Goal: Information Seeking & Learning: Learn about a topic

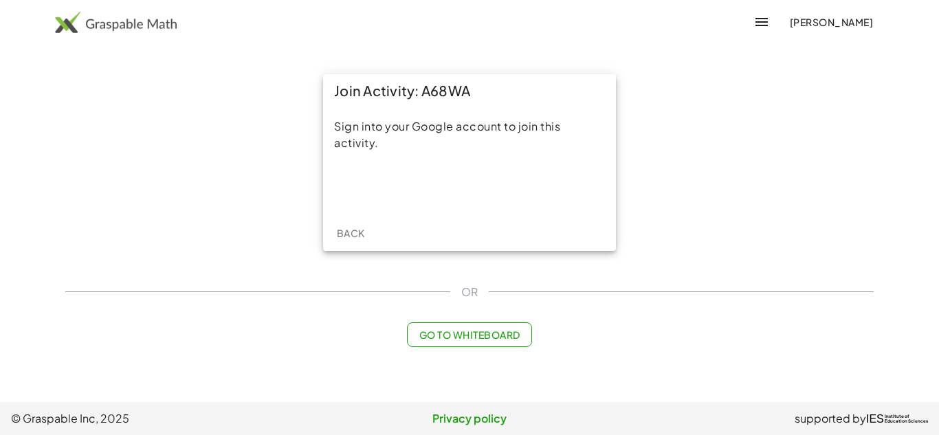
click at [485, 344] on button "Go to Whiteboard" at bounding box center [469, 334] width 124 height 25
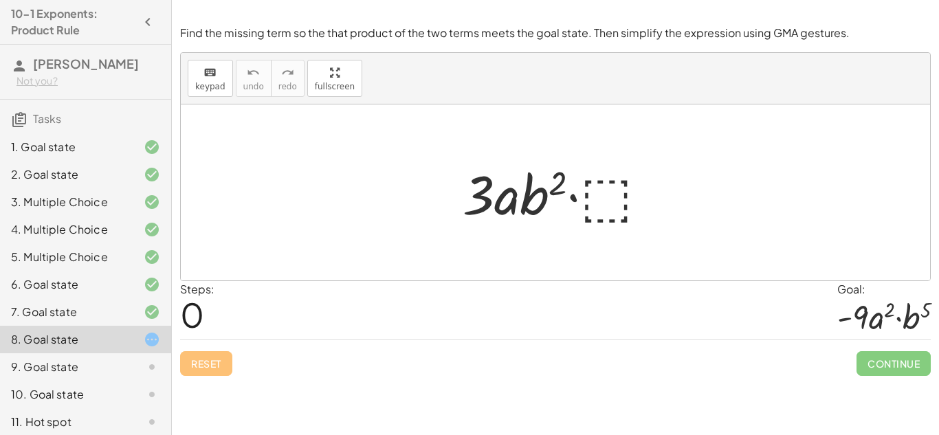
click at [615, 203] on div at bounding box center [561, 192] width 210 height 71
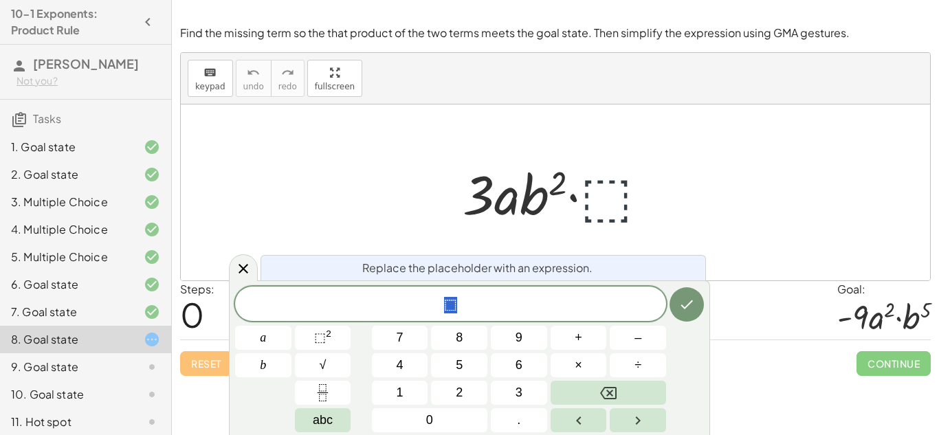
scroll to position [1, 0]
click at [480, 305] on span "⬚" at bounding box center [450, 305] width 431 height 19
click at [338, 329] on button "⬚ 2" at bounding box center [323, 338] width 56 height 24
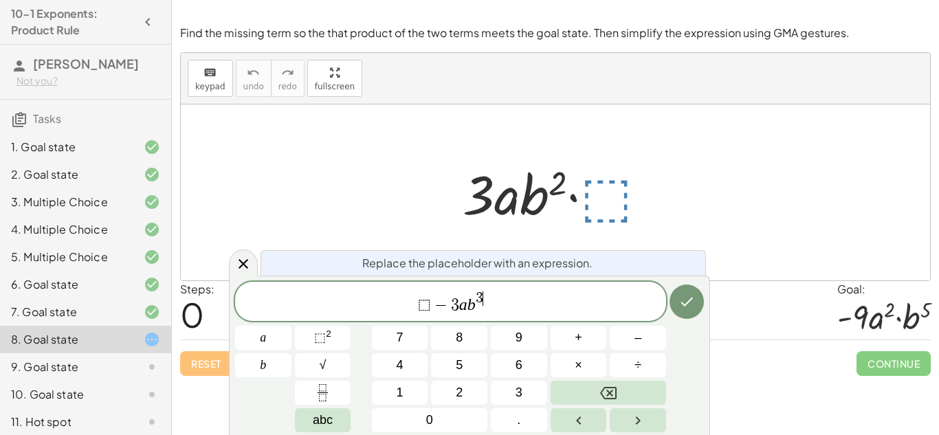
click at [434, 306] on span "−" at bounding box center [441, 305] width 20 height 16
click at [680, 317] on button "Done" at bounding box center [687, 302] width 34 height 34
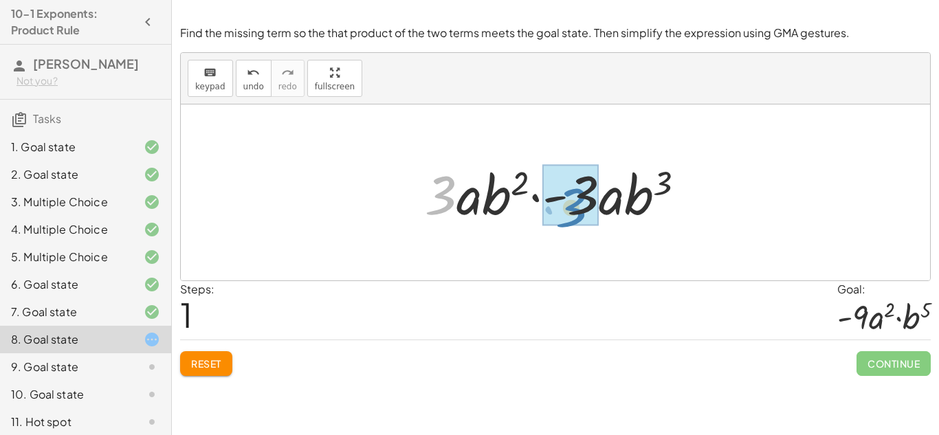
drag, startPoint x: 447, startPoint y: 198, endPoint x: 578, endPoint y: 210, distance: 131.9
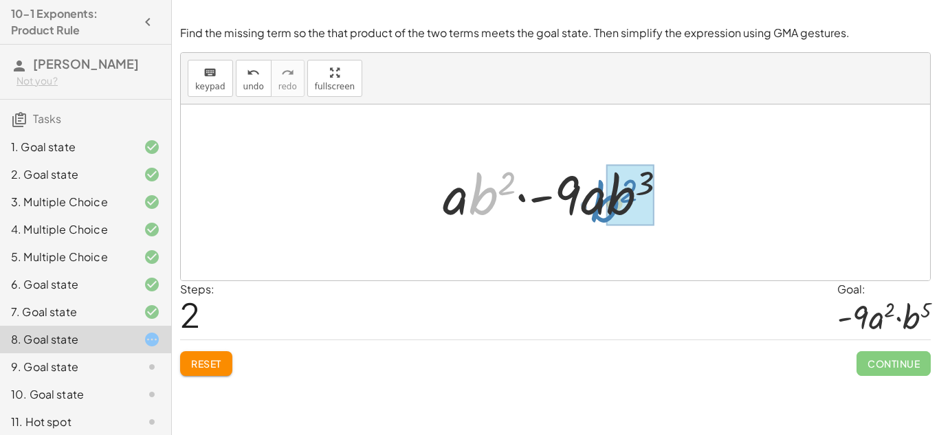
drag, startPoint x: 492, startPoint y: 206, endPoint x: 618, endPoint y: 214, distance: 126.0
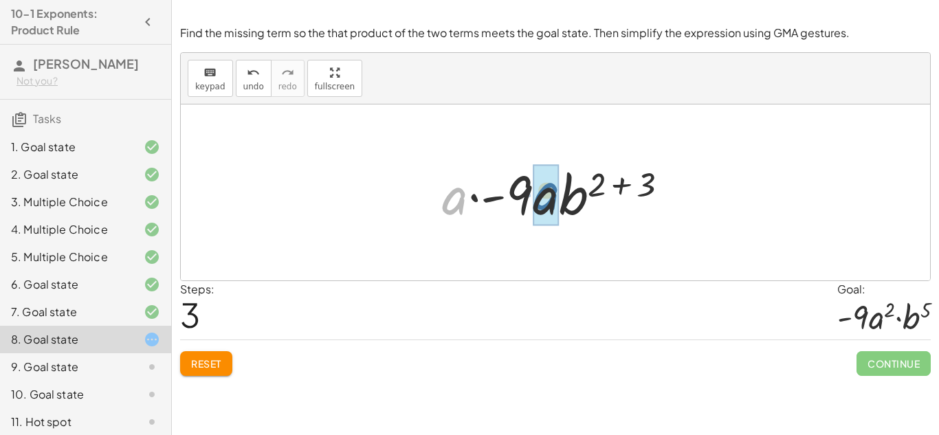
drag, startPoint x: 457, startPoint y: 206, endPoint x: 551, endPoint y: 201, distance: 93.6
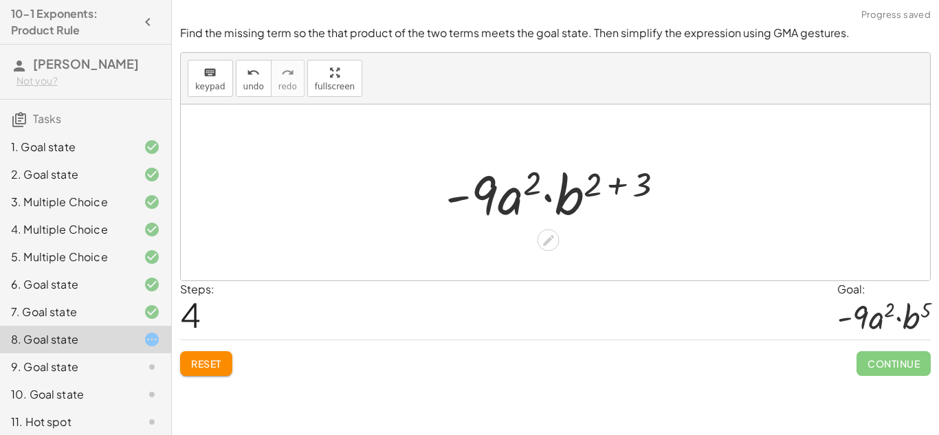
click at [550, 201] on div at bounding box center [560, 192] width 243 height 71
click at [618, 188] on div at bounding box center [560, 192] width 243 height 71
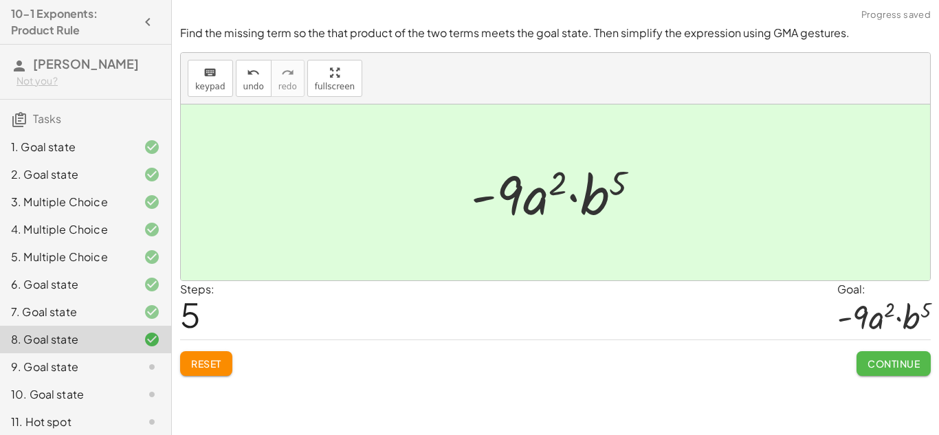
click at [906, 370] on button "Continue" at bounding box center [894, 363] width 74 height 25
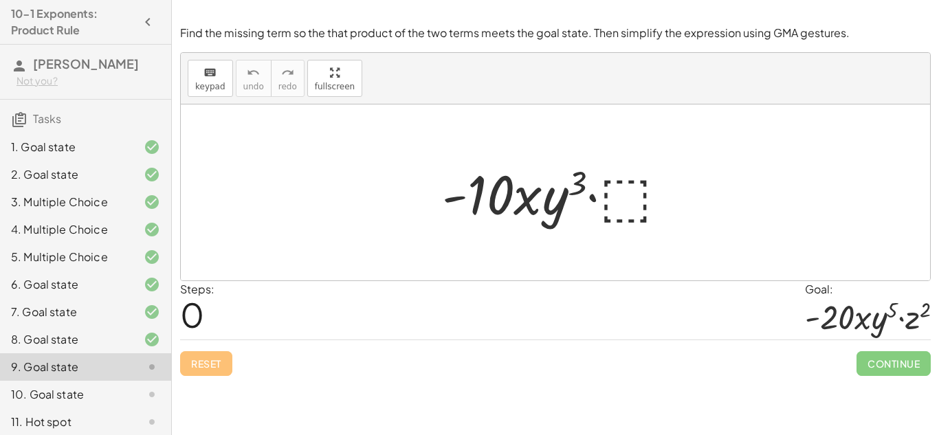
click at [612, 192] on div at bounding box center [560, 192] width 250 height 71
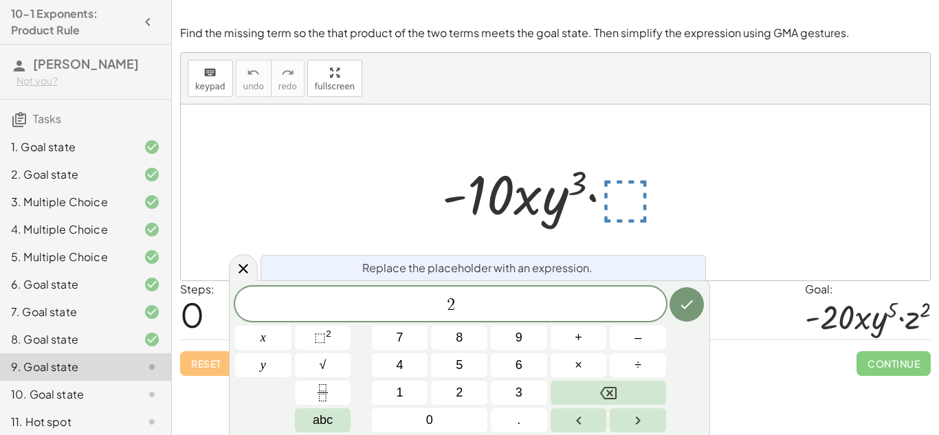
scroll to position [5, 0]
click at [327, 341] on span "⬚ 2" at bounding box center [322, 338] width 17 height 19
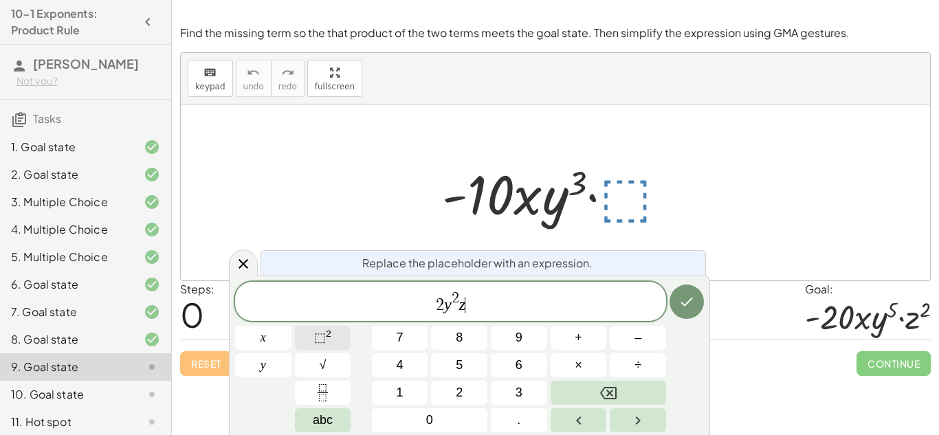
click at [326, 337] on sup "2" at bounding box center [328, 334] width 5 height 10
click at [675, 311] on button "Done" at bounding box center [687, 302] width 34 height 34
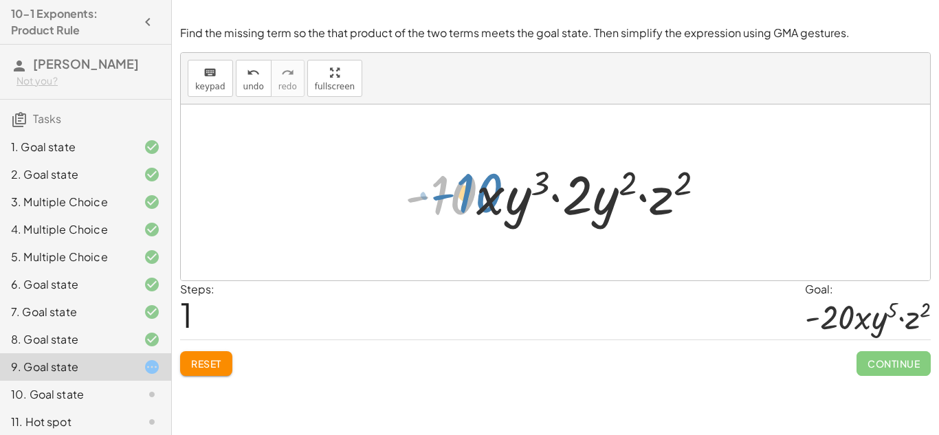
click at [454, 195] on div at bounding box center [560, 192] width 325 height 71
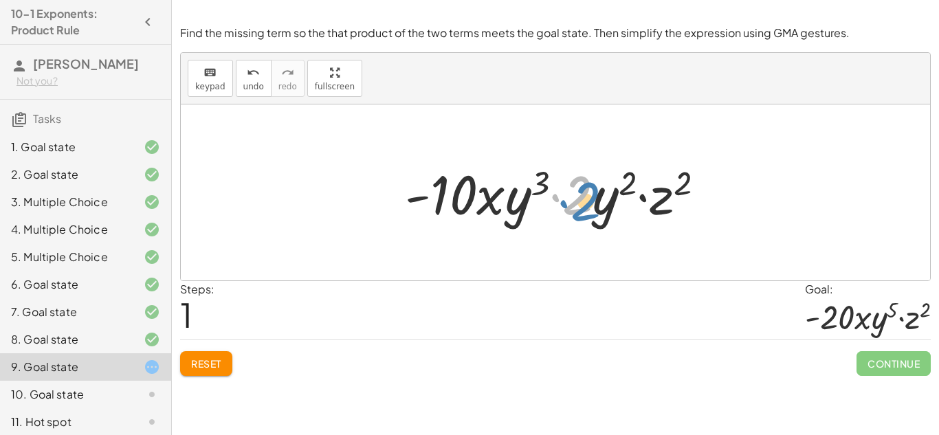
drag, startPoint x: 577, startPoint y: 214, endPoint x: 584, endPoint y: 220, distance: 9.2
click at [584, 220] on div at bounding box center [560, 192] width 325 height 71
click at [442, 190] on div at bounding box center [560, 192] width 325 height 71
click at [494, 199] on div at bounding box center [560, 192] width 325 height 71
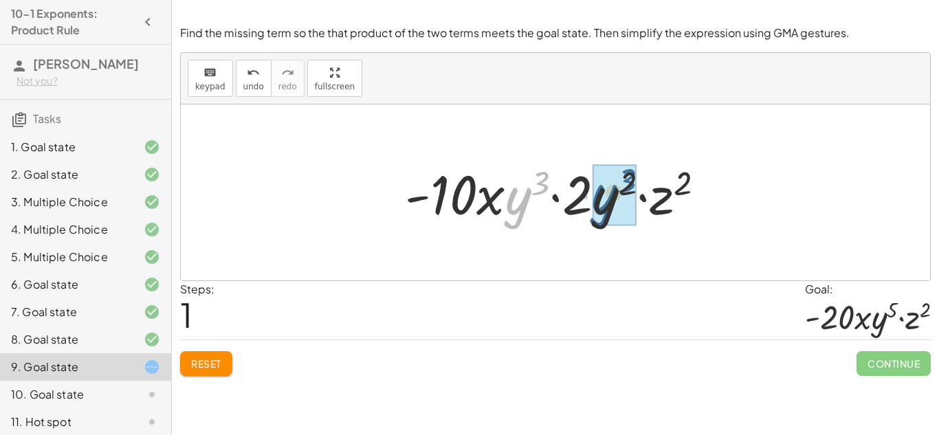
drag, startPoint x: 526, startPoint y: 204, endPoint x: 612, endPoint y: 202, distance: 86.6
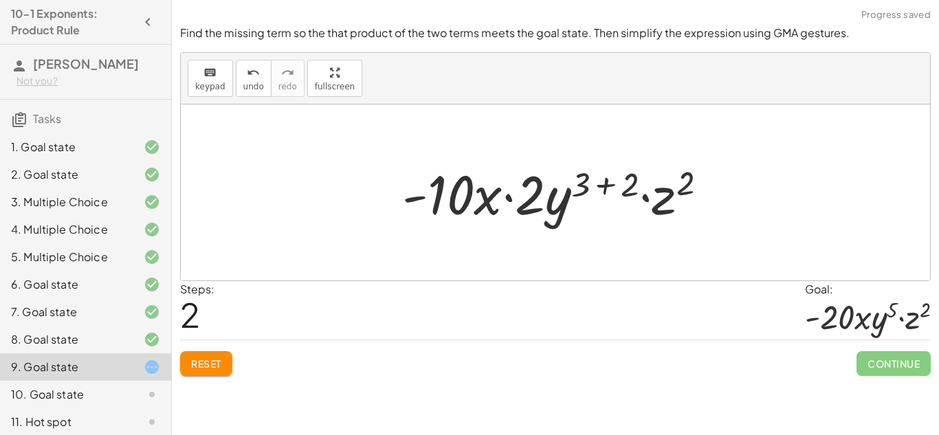
click at [607, 184] on div at bounding box center [560, 192] width 330 height 71
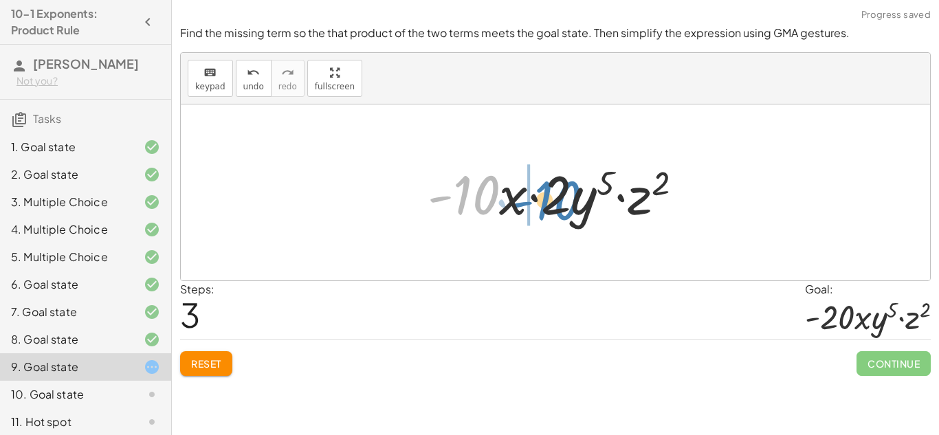
drag, startPoint x: 487, startPoint y: 202, endPoint x: 568, endPoint y: 206, distance: 81.2
click at [568, 206] on div at bounding box center [561, 192] width 280 height 71
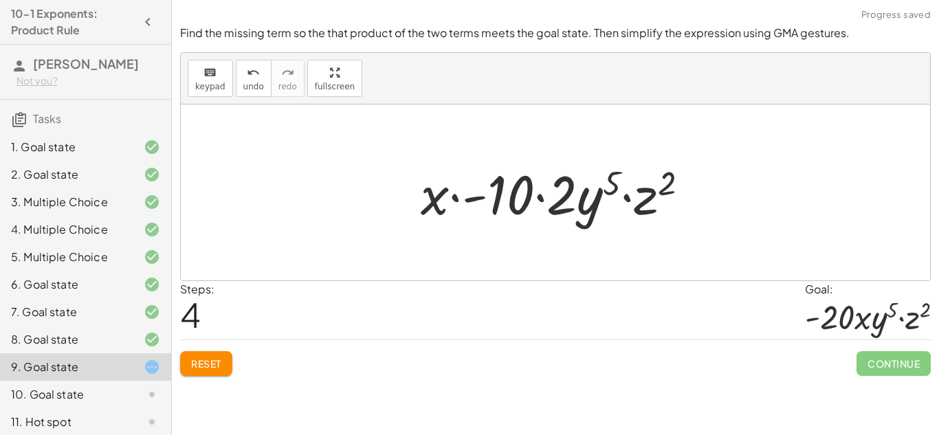
click at [221, 365] on span "Reset" at bounding box center [206, 363] width 30 height 12
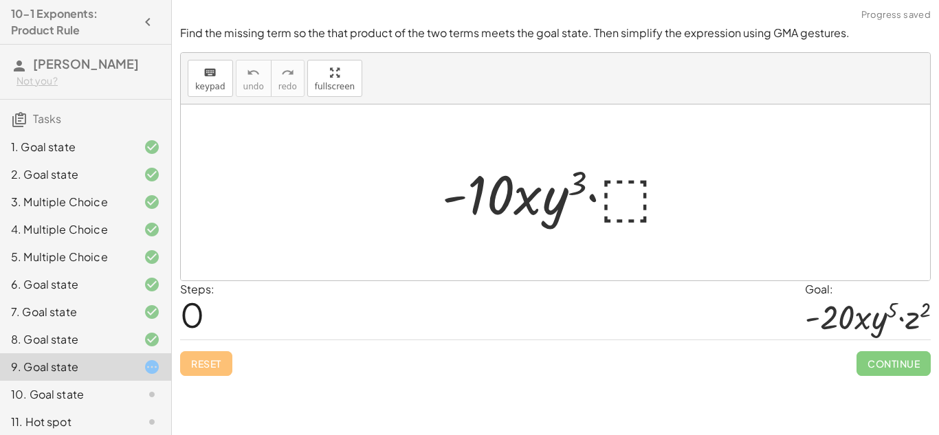
click at [621, 207] on div at bounding box center [560, 192] width 250 height 71
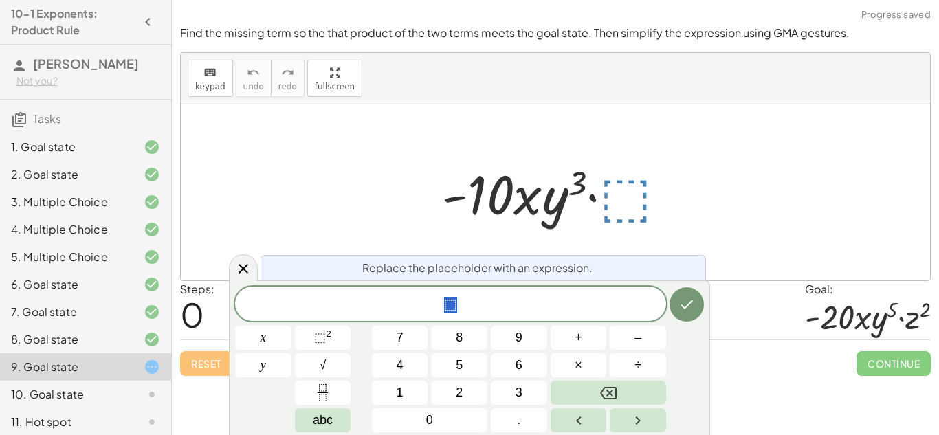
click at [540, 302] on span "⬚" at bounding box center [450, 305] width 431 height 19
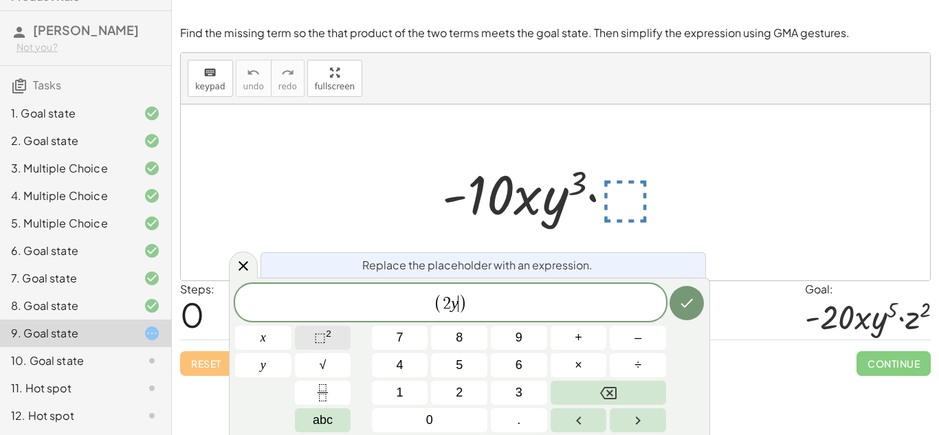
click at [330, 341] on span "⬚ 2" at bounding box center [322, 338] width 17 height 19
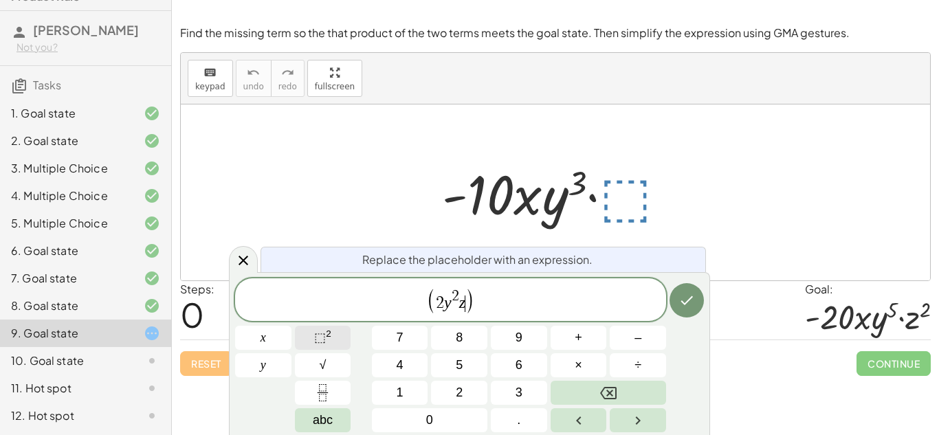
click at [323, 342] on span "⬚" at bounding box center [320, 338] width 12 height 14
click at [692, 303] on icon "Done" at bounding box center [686, 300] width 16 height 16
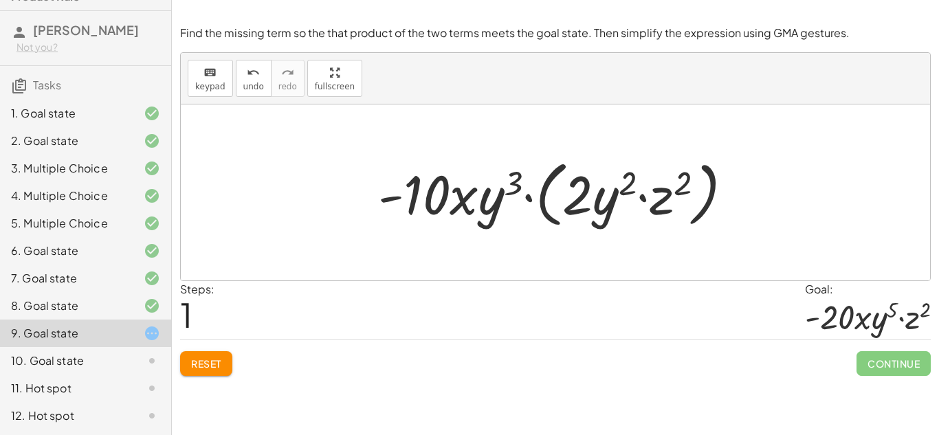
click at [527, 195] on div at bounding box center [560, 192] width 379 height 79
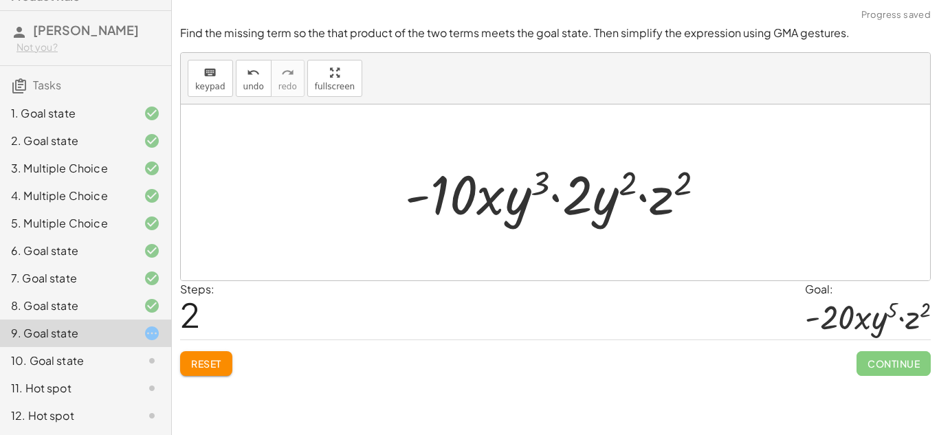
click at [643, 195] on div at bounding box center [560, 192] width 325 height 71
click at [557, 198] on div at bounding box center [560, 192] width 325 height 71
click at [449, 194] on div at bounding box center [560, 192] width 325 height 71
drag, startPoint x: 604, startPoint y: 211, endPoint x: 621, endPoint y: 205, distance: 17.6
click at [621, 205] on div at bounding box center [560, 192] width 325 height 71
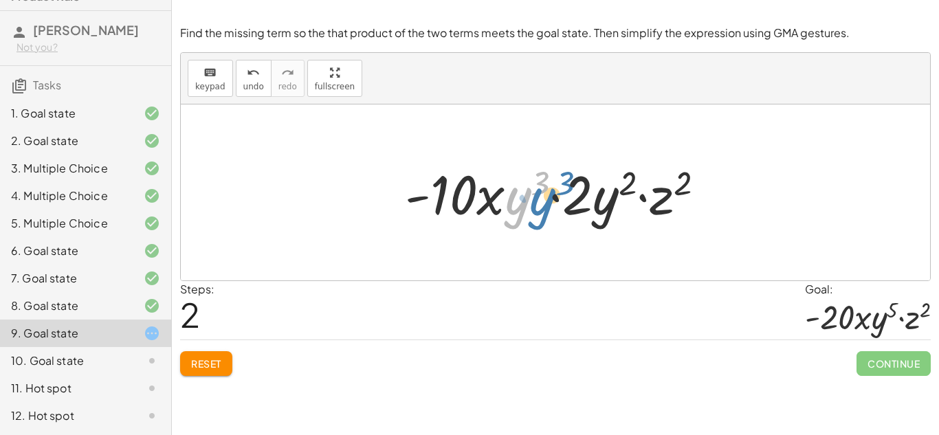
drag, startPoint x: 521, startPoint y: 204, endPoint x: 540, endPoint y: 201, distance: 19.4
click at [540, 201] on div at bounding box center [560, 192] width 325 height 71
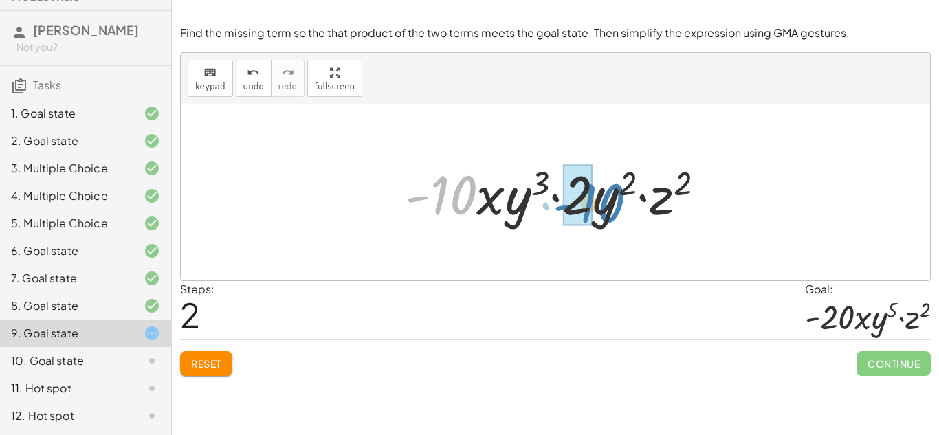
drag, startPoint x: 460, startPoint y: 199, endPoint x: 608, endPoint y: 207, distance: 148.7
click at [608, 207] on div at bounding box center [560, 192] width 325 height 71
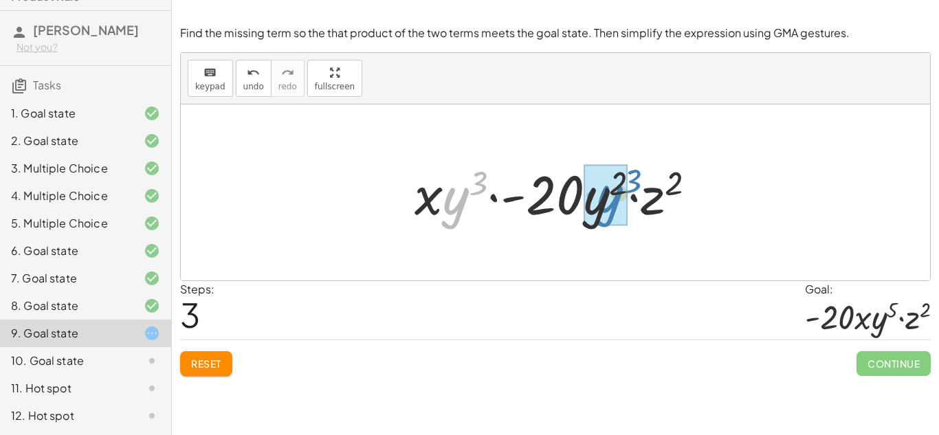
drag, startPoint x: 465, startPoint y: 201, endPoint x: 612, endPoint y: 197, distance: 147.1
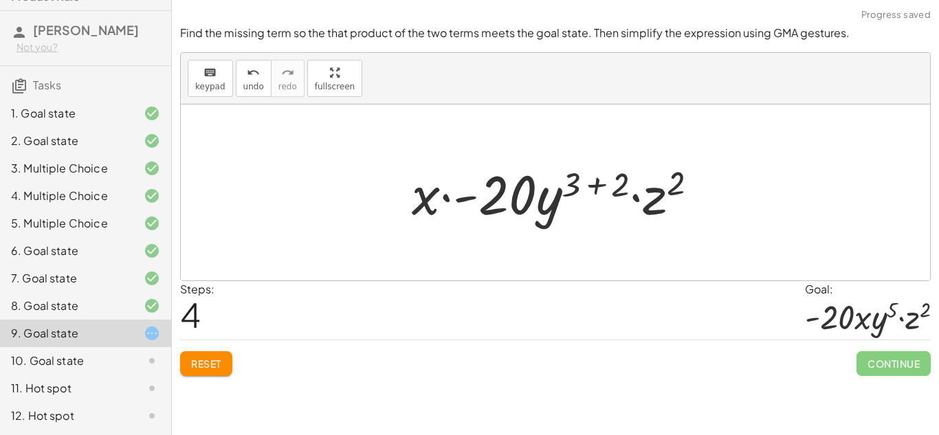
click at [599, 188] on div at bounding box center [560, 192] width 311 height 71
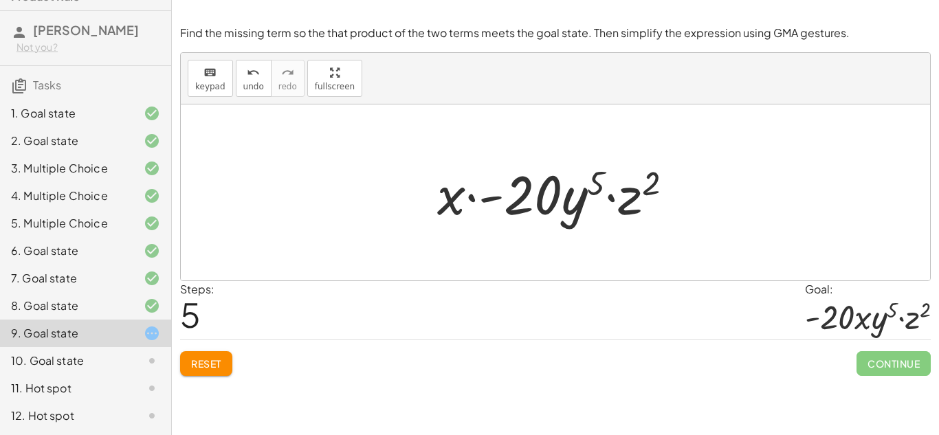
click at [453, 193] on div at bounding box center [560, 192] width 261 height 71
click at [470, 199] on div at bounding box center [560, 192] width 261 height 71
drag, startPoint x: 450, startPoint y: 202, endPoint x: 657, endPoint y: 213, distance: 207.2
click at [657, 213] on div at bounding box center [560, 192] width 261 height 71
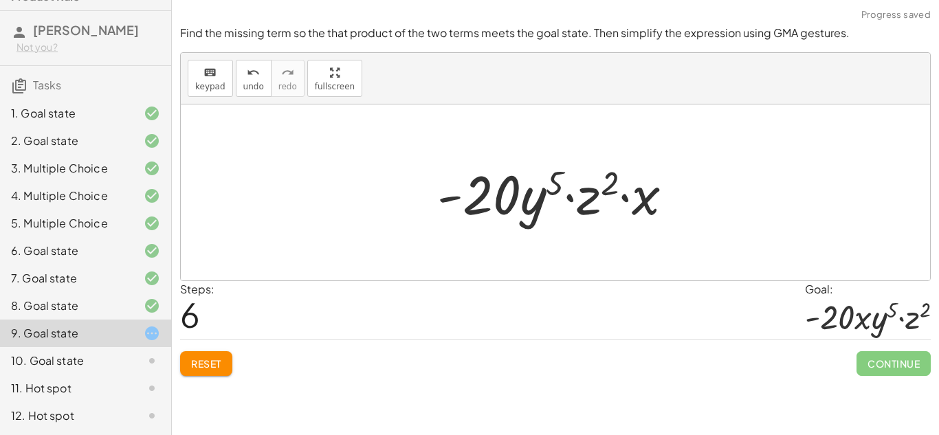
click at [648, 204] on div at bounding box center [560, 192] width 261 height 71
drag, startPoint x: 654, startPoint y: 194, endPoint x: 518, endPoint y: 198, distance: 135.5
click at [518, 198] on div at bounding box center [560, 192] width 261 height 71
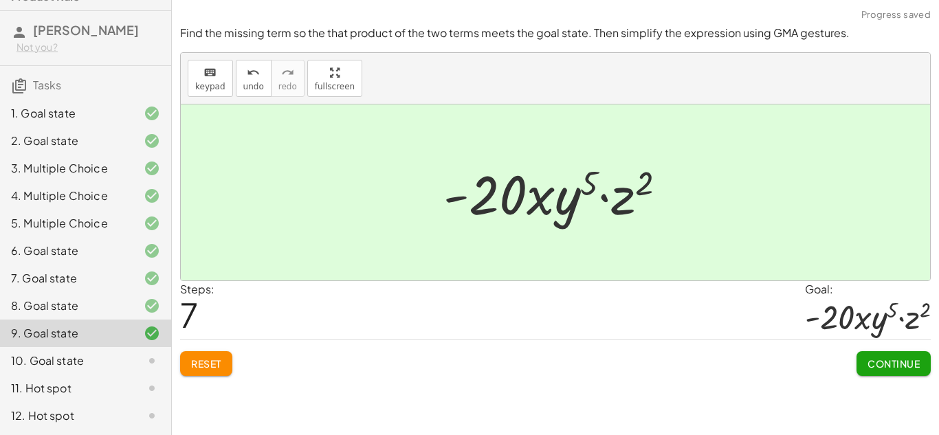
click at [904, 358] on span "Continue" at bounding box center [894, 363] width 52 height 12
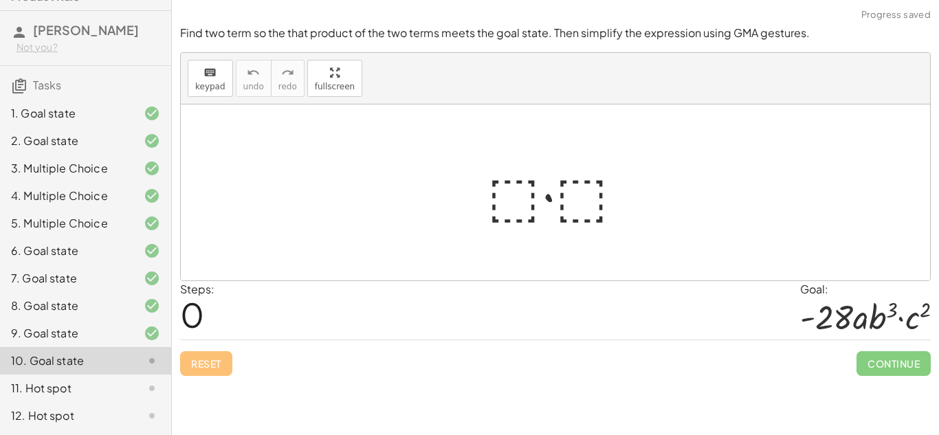
click at [533, 231] on div at bounding box center [555, 192] width 749 height 176
click at [640, 213] on div at bounding box center [561, 192] width 161 height 71
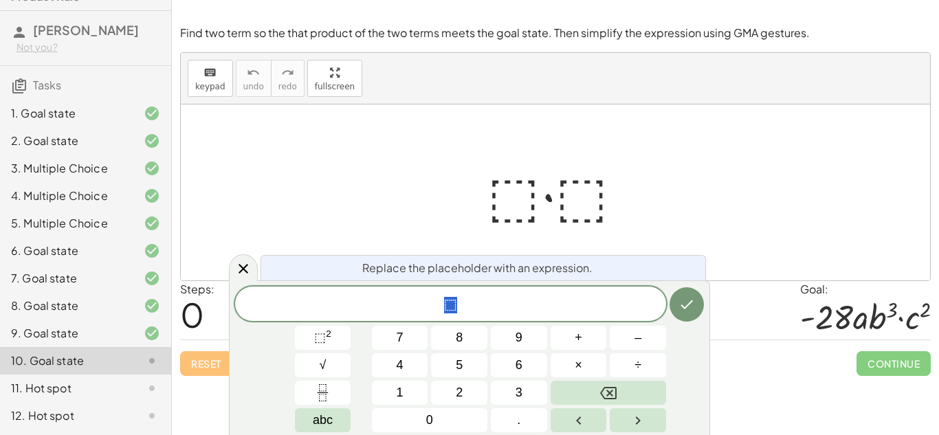
scroll to position [7, 0]
click at [466, 320] on div "⬚" at bounding box center [450, 304] width 431 height 34
click at [527, 187] on div at bounding box center [561, 192] width 161 height 71
click at [517, 193] on div at bounding box center [561, 192] width 161 height 71
click at [249, 265] on icon at bounding box center [243, 269] width 16 height 16
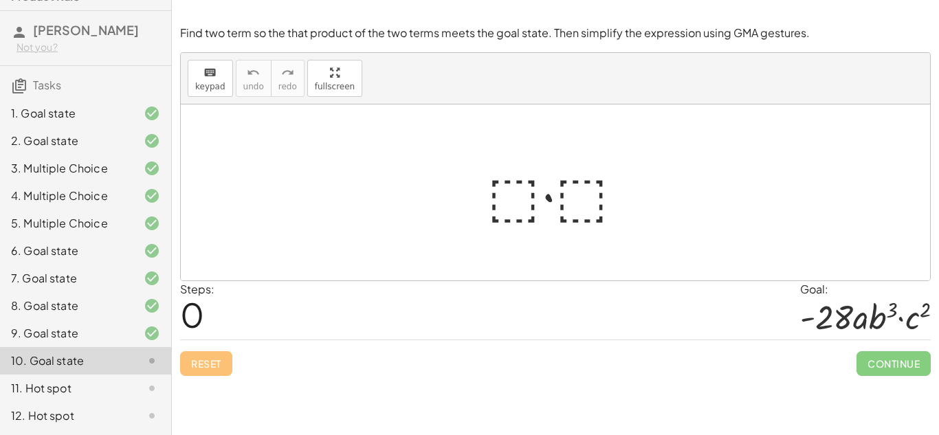
click at [525, 201] on div at bounding box center [561, 192] width 161 height 71
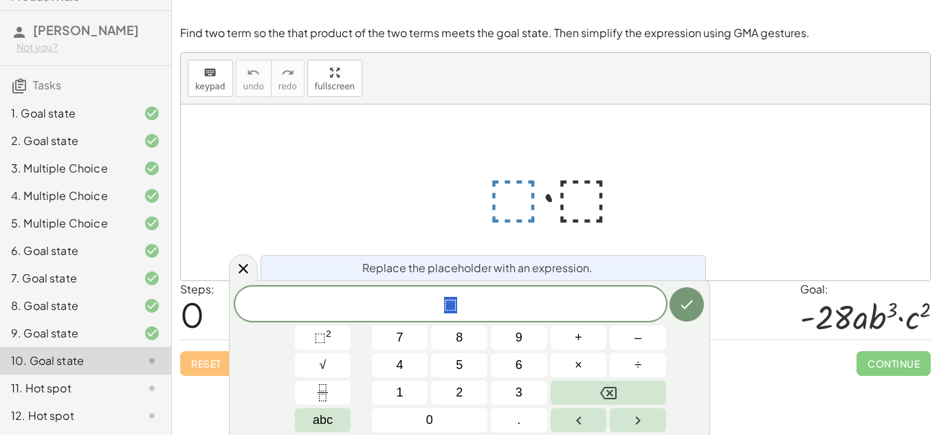
click at [474, 300] on span "⬚" at bounding box center [450, 305] width 431 height 19
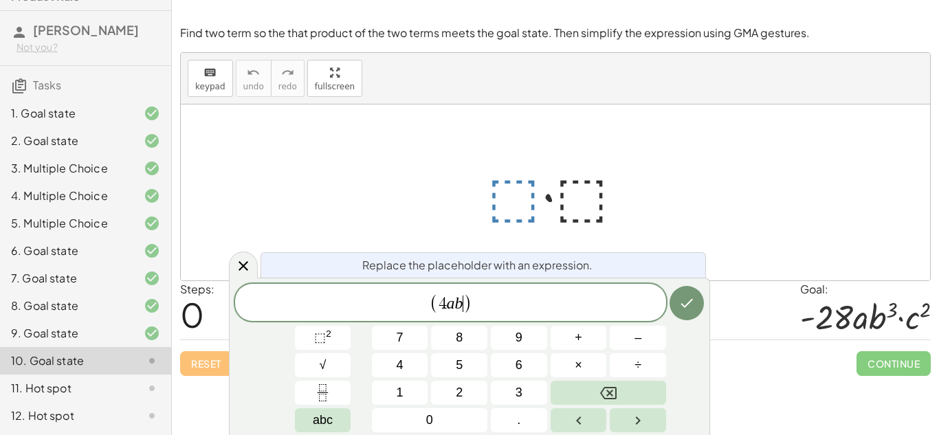
click at [493, 309] on span "( 4 a b ​ )" at bounding box center [450, 303] width 431 height 23
click at [579, 216] on div at bounding box center [561, 192] width 161 height 71
click at [688, 286] on button "Done" at bounding box center [687, 303] width 34 height 34
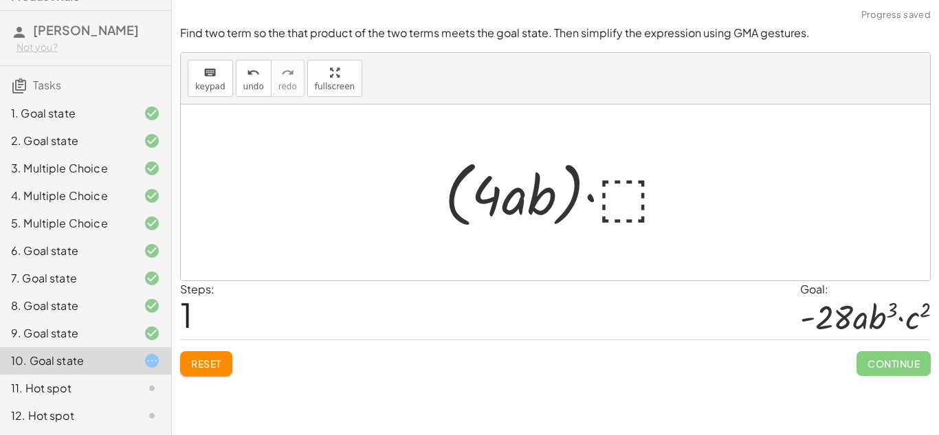
click at [633, 209] on div at bounding box center [560, 192] width 245 height 79
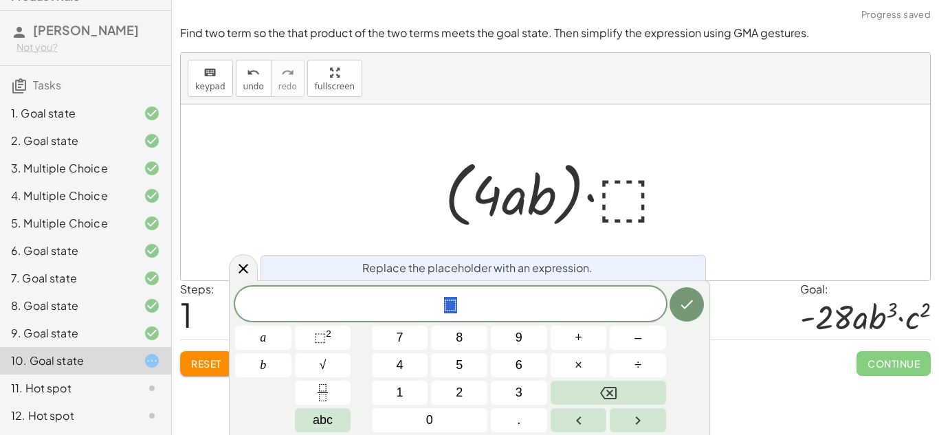
scroll to position [8, 0]
click at [621, 211] on div at bounding box center [560, 192] width 245 height 79
click at [623, 208] on div at bounding box center [560, 192] width 245 height 79
click at [499, 315] on div "* ⬚" at bounding box center [450, 304] width 431 height 34
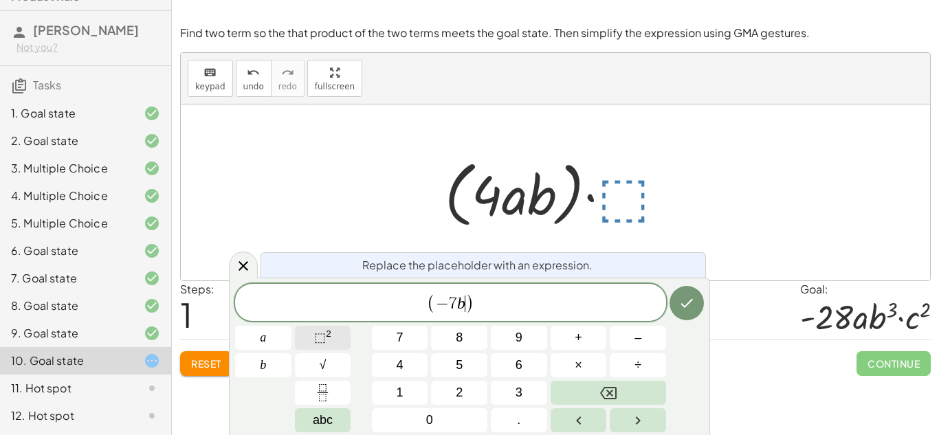
click at [317, 335] on span "⬚" at bounding box center [320, 338] width 12 height 14
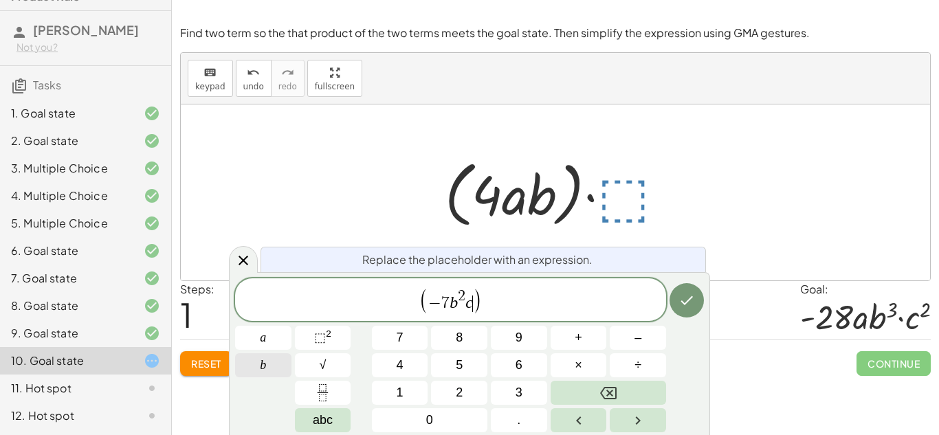
click at [333, 346] on button "⬚ 2" at bounding box center [323, 338] width 56 height 24
click at [699, 311] on button "Done" at bounding box center [687, 300] width 34 height 34
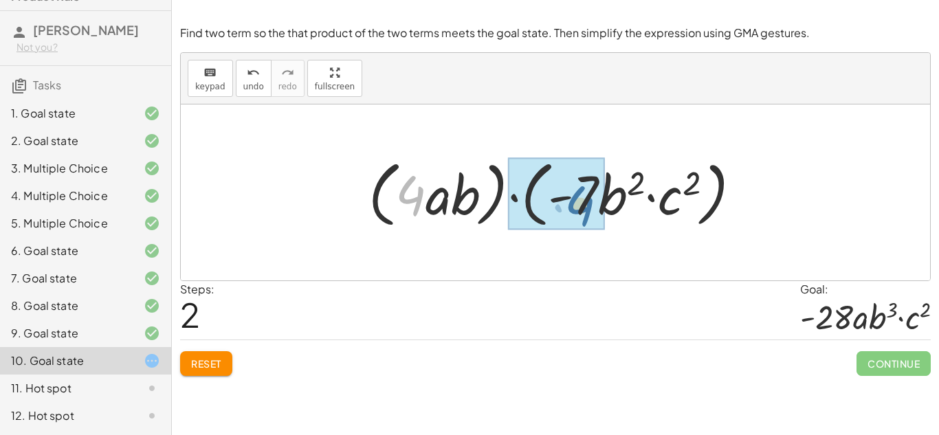
drag, startPoint x: 411, startPoint y: 197, endPoint x: 582, endPoint y: 208, distance: 170.8
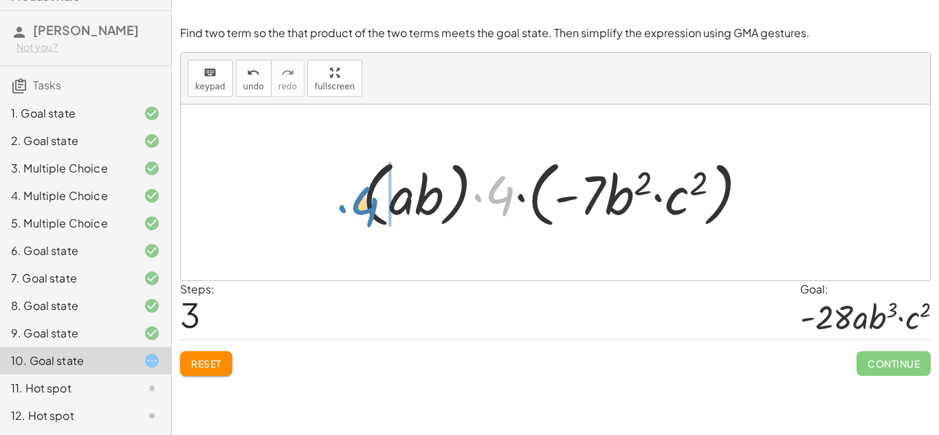
drag, startPoint x: 509, startPoint y: 201, endPoint x: 380, endPoint y: 208, distance: 128.8
click at [380, 208] on div at bounding box center [560, 192] width 411 height 79
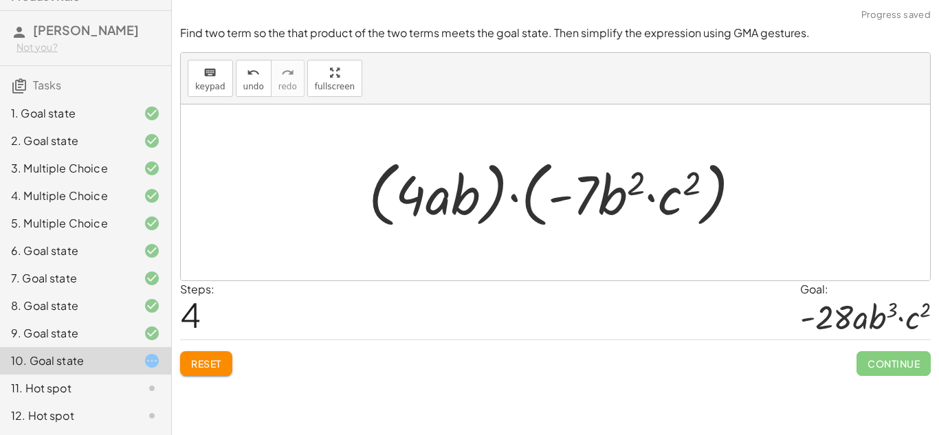
click at [510, 199] on div at bounding box center [561, 192] width 398 height 79
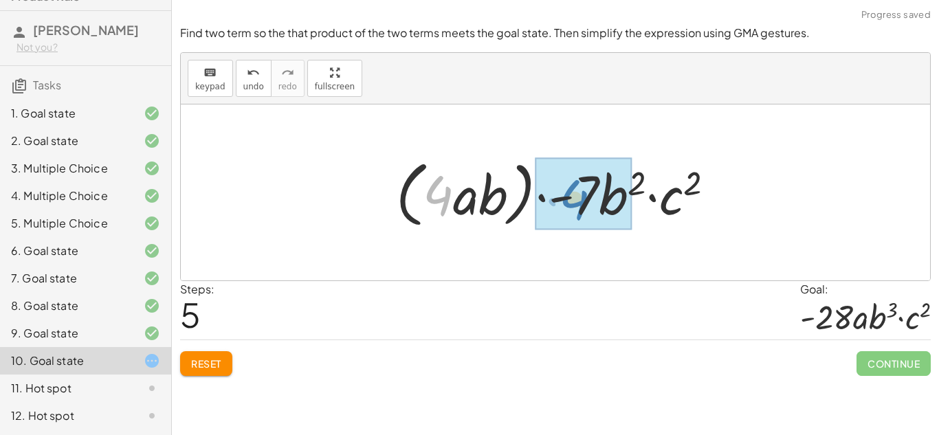
drag, startPoint x: 443, startPoint y: 191, endPoint x: 579, endPoint y: 195, distance: 136.2
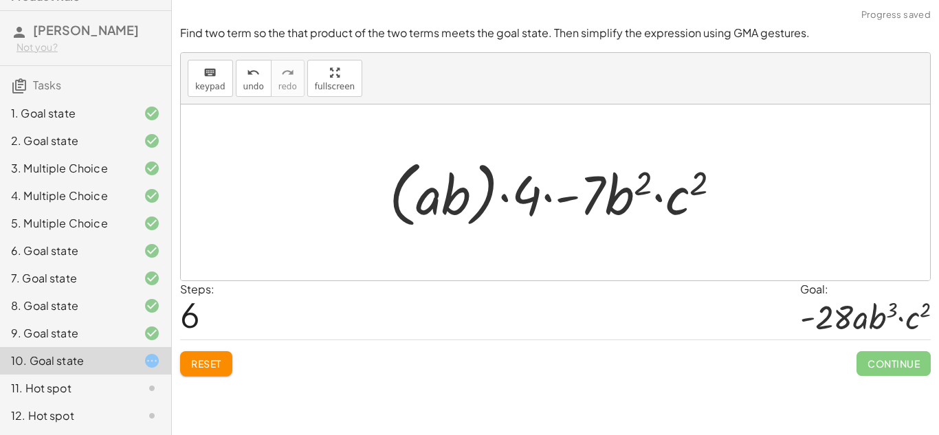
click at [547, 199] on div at bounding box center [560, 192] width 357 height 79
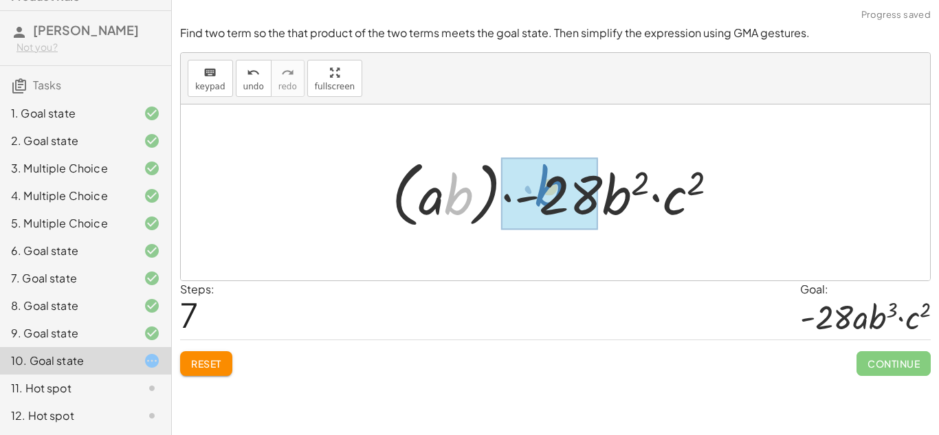
drag, startPoint x: 462, startPoint y: 203, endPoint x: 552, endPoint y: 195, distance: 90.4
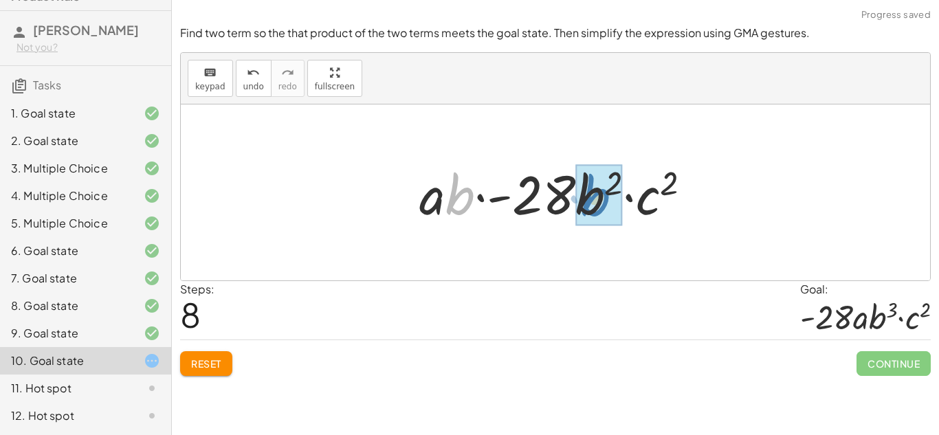
drag, startPoint x: 458, startPoint y: 203, endPoint x: 594, endPoint y: 204, distance: 136.1
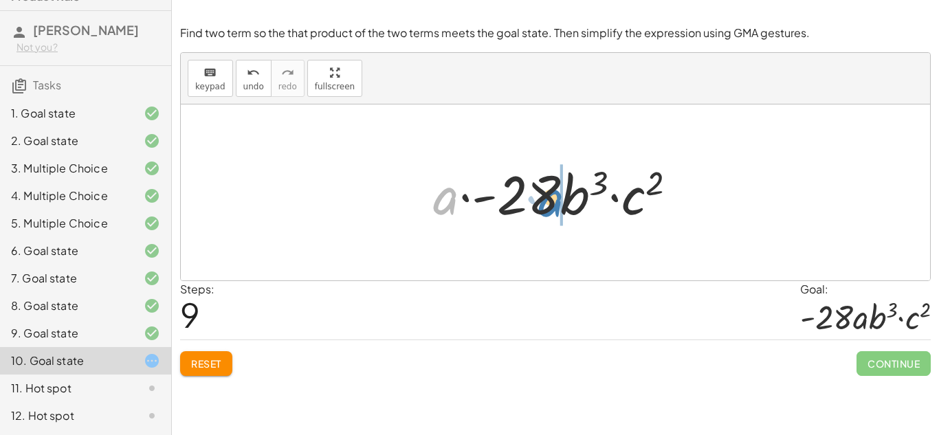
drag, startPoint x: 448, startPoint y: 206, endPoint x: 553, endPoint y: 208, distance: 105.2
click at [553, 208] on div at bounding box center [560, 192] width 269 height 71
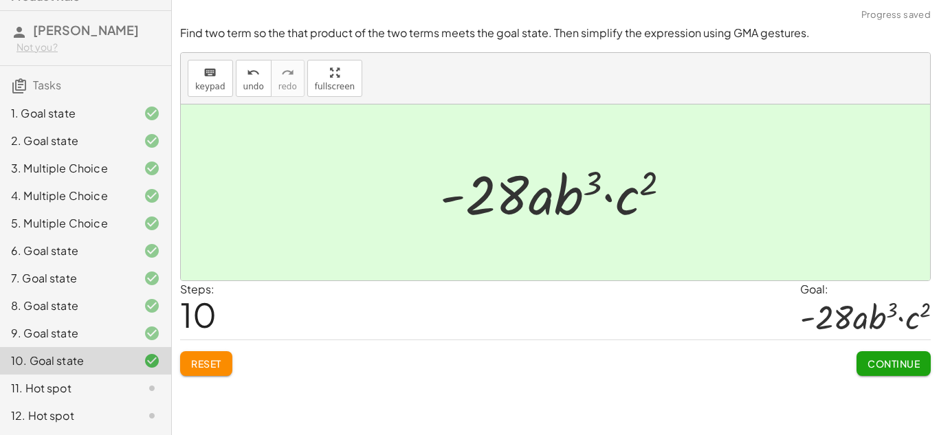
click at [872, 369] on span "Continue" at bounding box center [894, 363] width 52 height 12
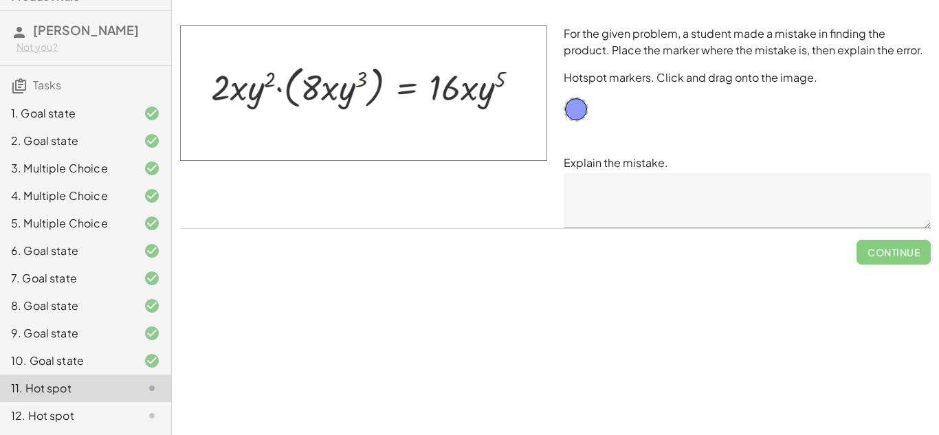
click at [654, 201] on textarea at bounding box center [747, 200] width 367 height 55
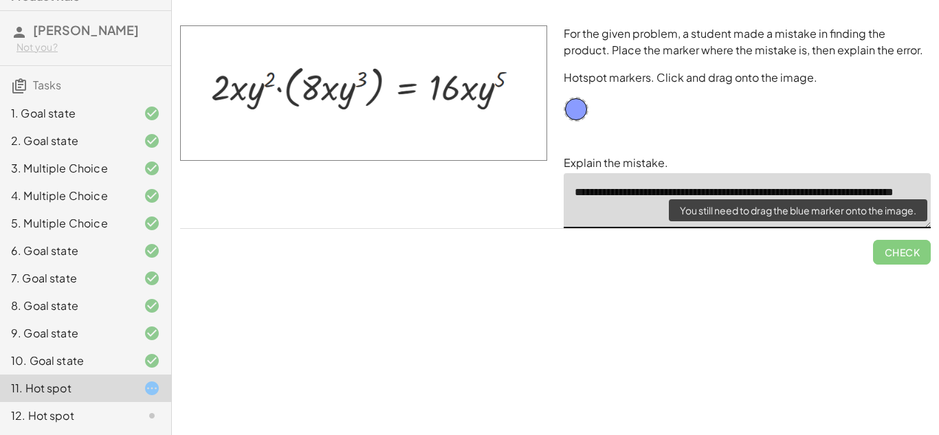
click at [909, 250] on span "Check" at bounding box center [902, 247] width 58 height 36
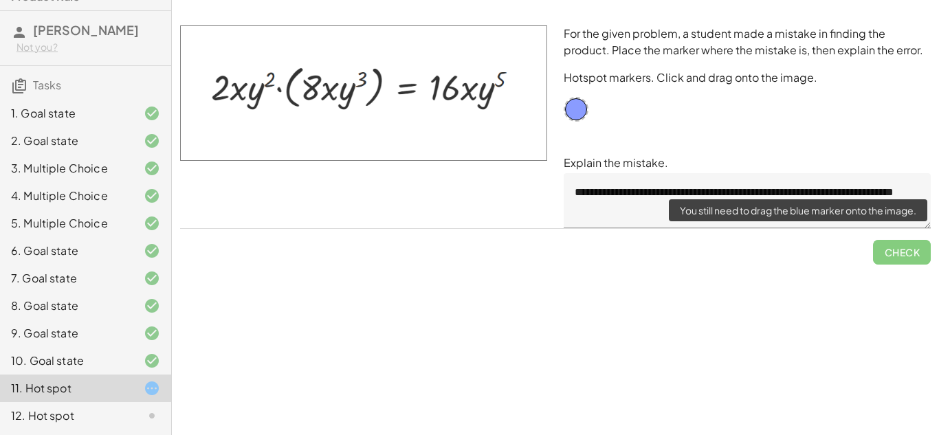
click at [910, 261] on span "Check" at bounding box center [902, 247] width 58 height 36
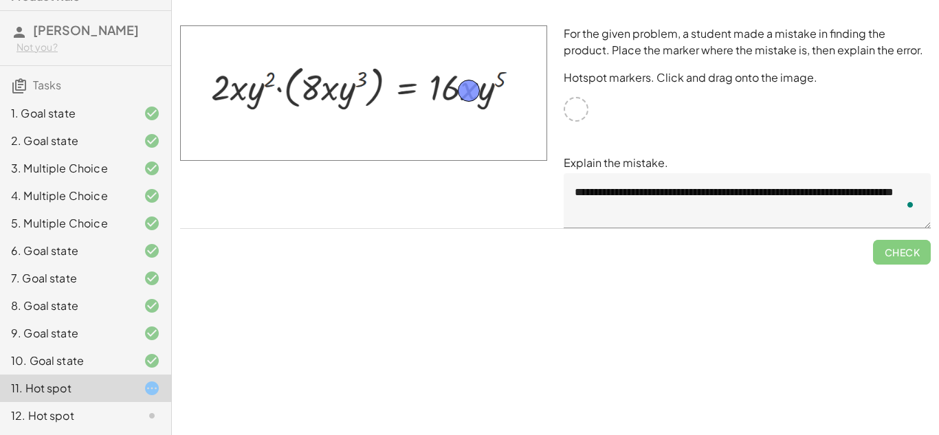
drag, startPoint x: 577, startPoint y: 107, endPoint x: 470, endPoint y: 89, distance: 108.8
click at [896, 251] on span "Check" at bounding box center [902, 252] width 36 height 12
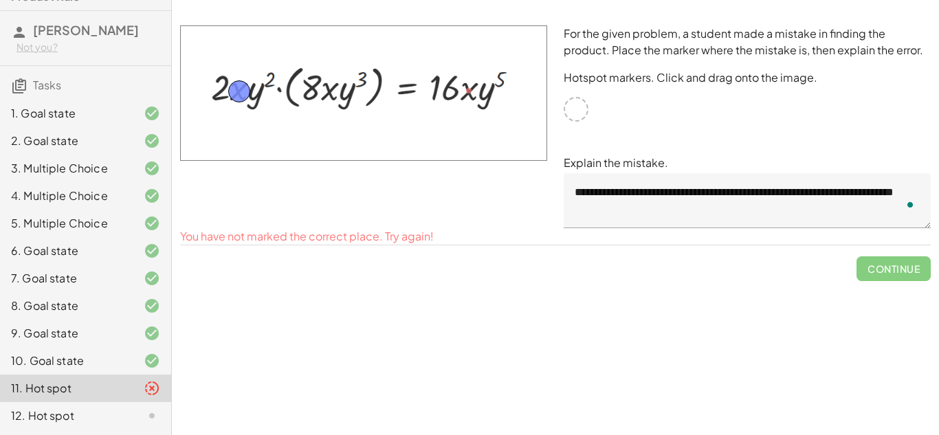
drag, startPoint x: 469, startPoint y: 87, endPoint x: 239, endPoint y: 88, distance: 229.6
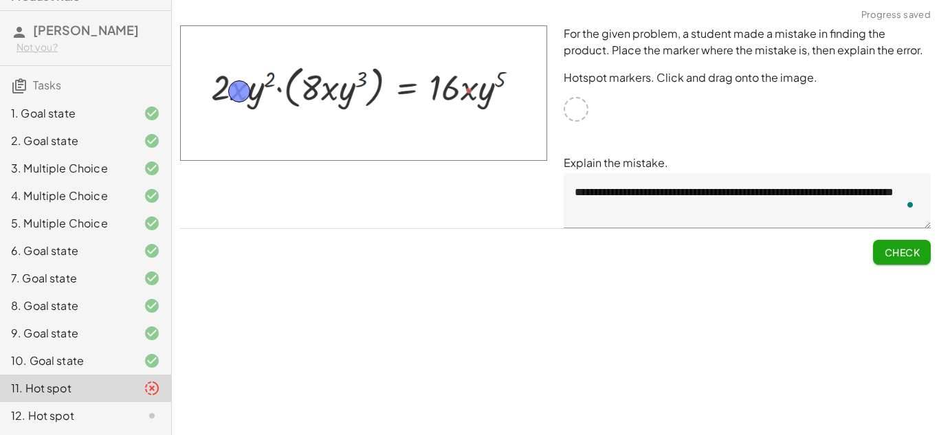
click at [899, 253] on span "Check" at bounding box center [902, 252] width 36 height 12
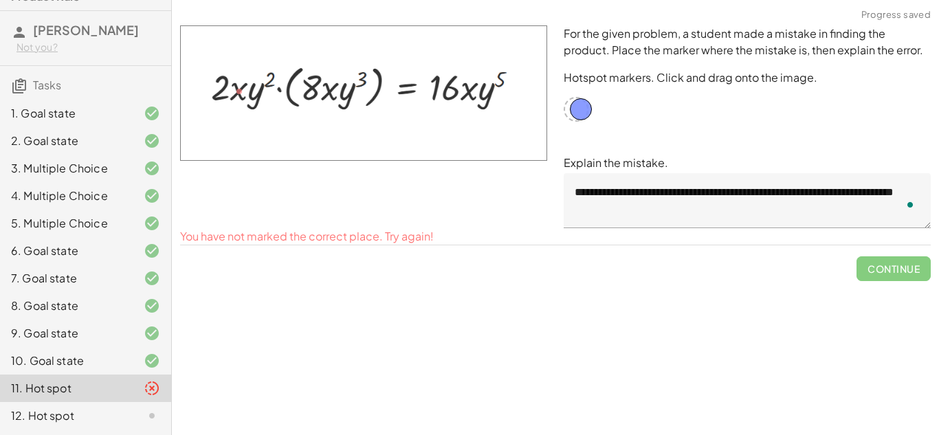
drag, startPoint x: 333, startPoint y: 92, endPoint x: 586, endPoint y: 108, distance: 252.8
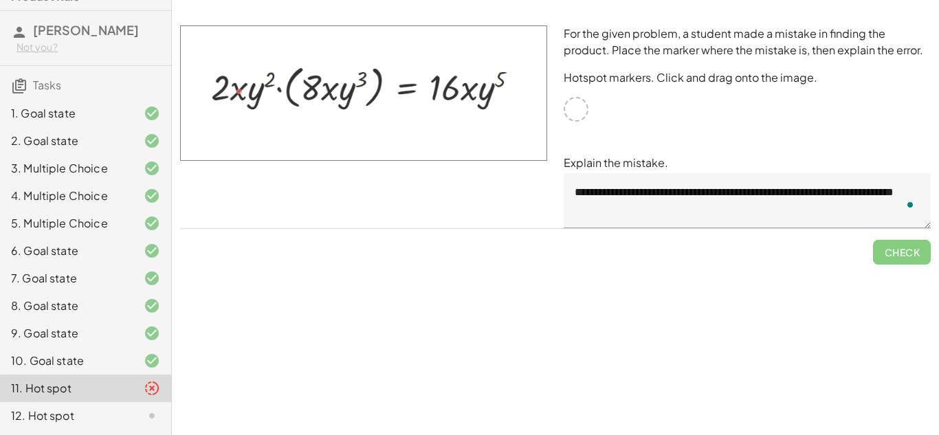
click at [881, 198] on textarea "**********" at bounding box center [747, 200] width 367 height 55
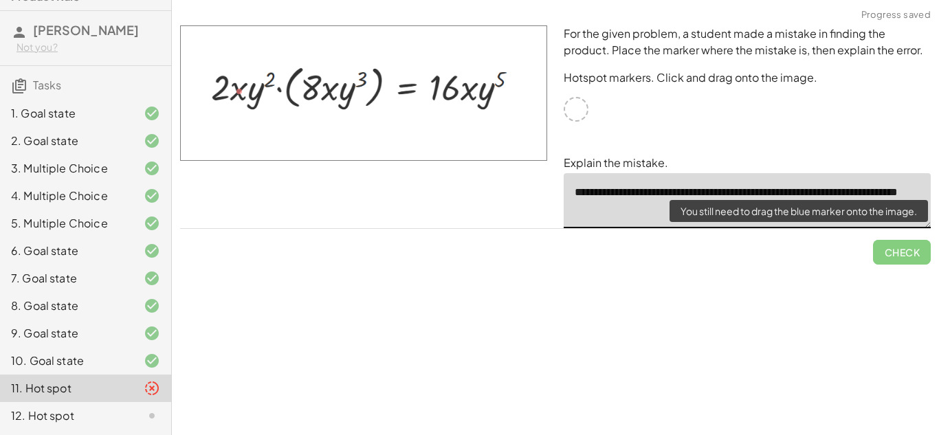
click at [904, 262] on span "Check" at bounding box center [902, 247] width 58 height 36
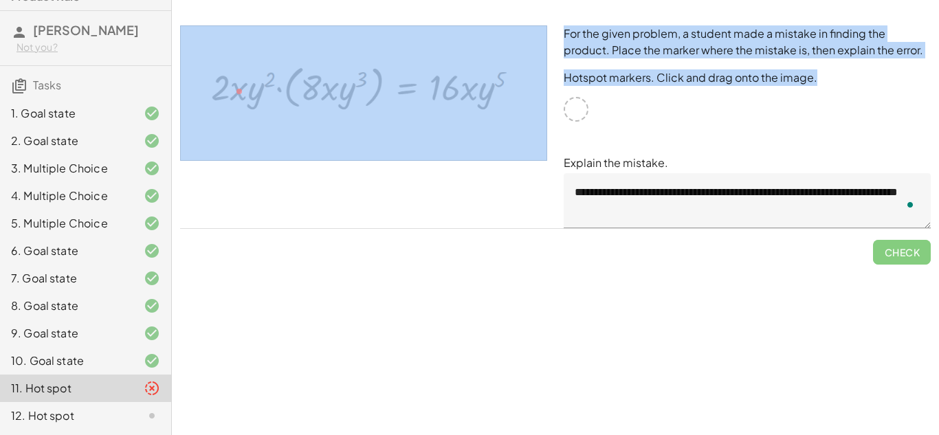
drag, startPoint x: 577, startPoint y: 111, endPoint x: 494, endPoint y: 88, distance: 86.2
click at [494, 88] on div "**********" at bounding box center [555, 126] width 767 height 219
click at [590, 110] on div "**********" at bounding box center [747, 126] width 384 height 219
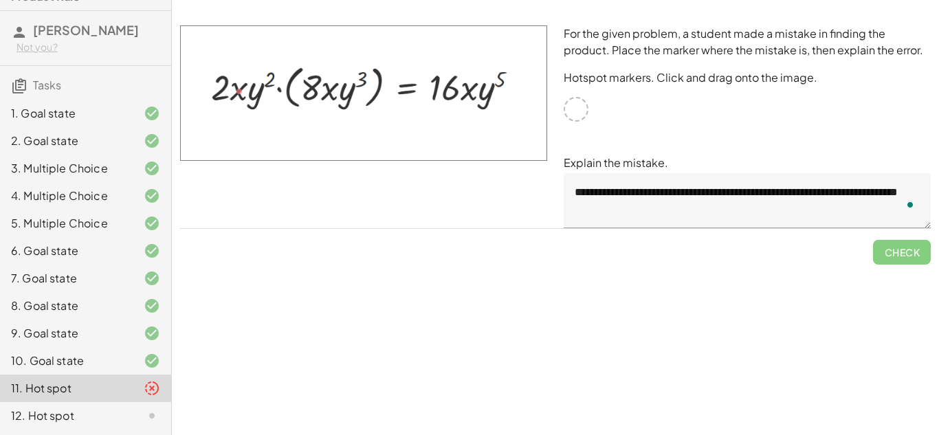
click at [581, 110] on div at bounding box center [576, 109] width 25 height 25
drag, startPoint x: 241, startPoint y: 92, endPoint x: 307, endPoint y: 100, distance: 65.8
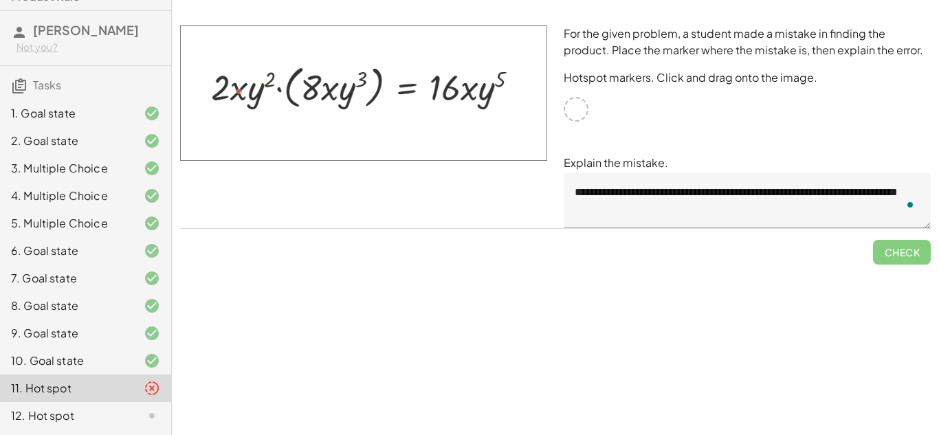
click at [307, 100] on img at bounding box center [363, 92] width 367 height 135
click at [268, 93] on img at bounding box center [363, 92] width 367 height 135
click at [531, 316] on div "Simplify. keyboard keypad undo undo redo redo fullscreen × Steps: 0 Reset Conti…" at bounding box center [555, 217] width 767 height 435
click at [740, 206] on textarea "**********" at bounding box center [747, 200] width 367 height 55
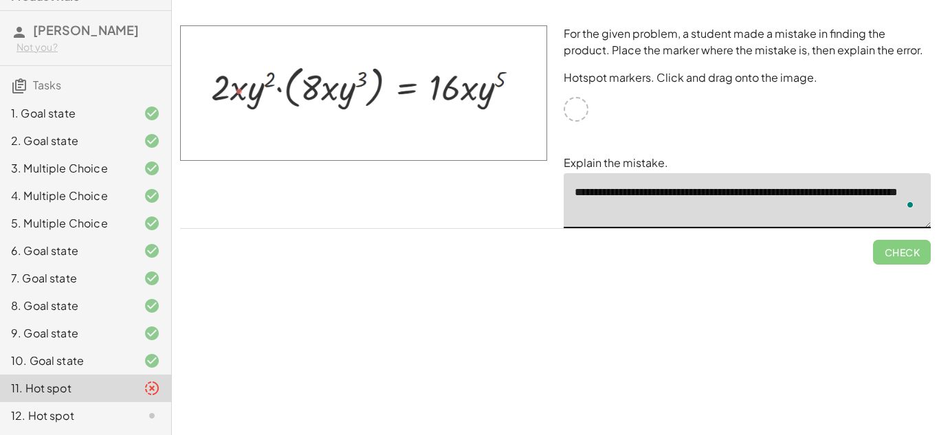
drag, startPoint x: 478, startPoint y: 89, endPoint x: 634, endPoint y: 145, distance: 166.6
click at [634, 145] on div "**********" at bounding box center [555, 126] width 767 height 219
drag, startPoint x: 471, startPoint y: 87, endPoint x: 443, endPoint y: -60, distance: 149.7
click at [443, 0] on html "10-1 Exponents: Product Rule [PERSON_NAME] Not you? Tasks 1. Goal state 2. Goal…" at bounding box center [469, 217] width 939 height 435
click at [337, 88] on img at bounding box center [363, 92] width 367 height 135
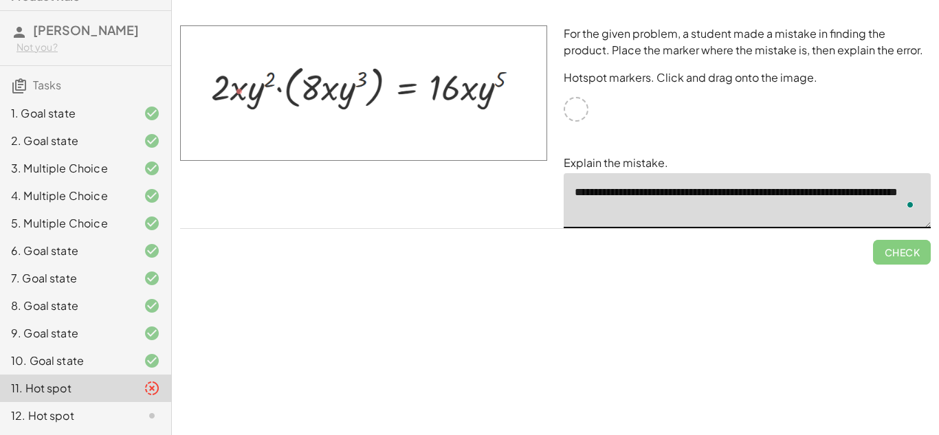
click at [337, 88] on img at bounding box center [363, 92] width 367 height 135
drag, startPoint x: 240, startPoint y: 92, endPoint x: 353, endPoint y: 113, distance: 114.7
click at [353, 113] on img at bounding box center [363, 92] width 367 height 135
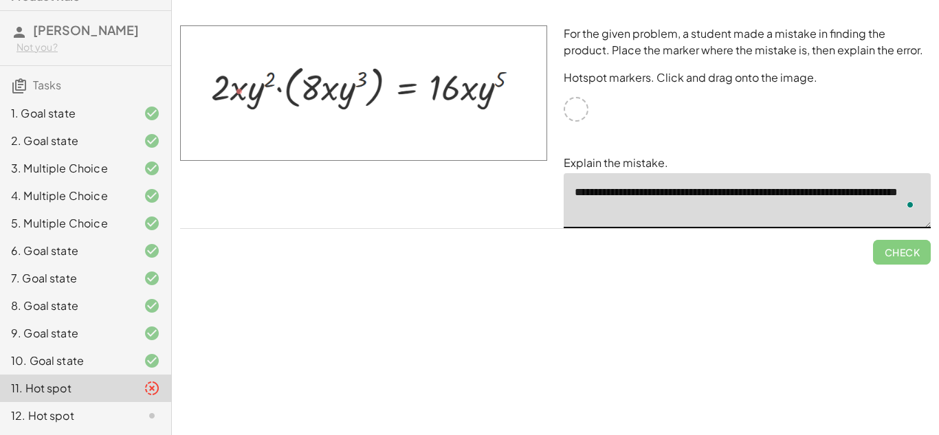
click at [353, 113] on img at bounding box center [363, 92] width 367 height 135
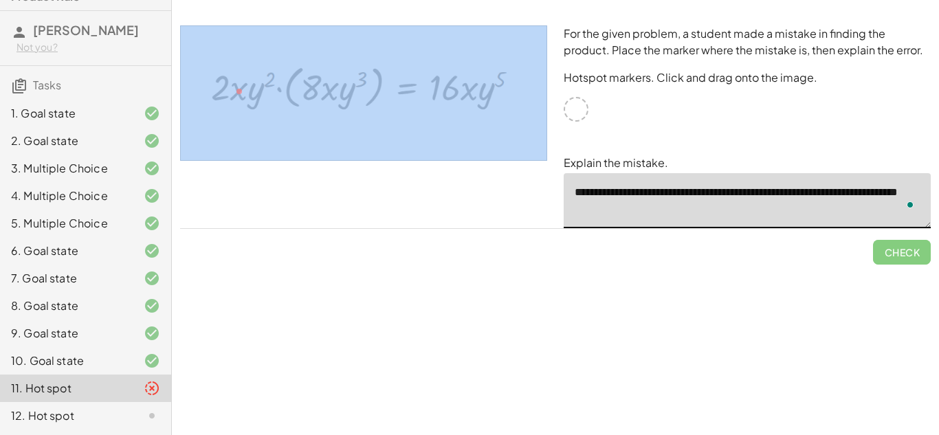
click at [903, 258] on span "Check" at bounding box center [902, 247] width 58 height 36
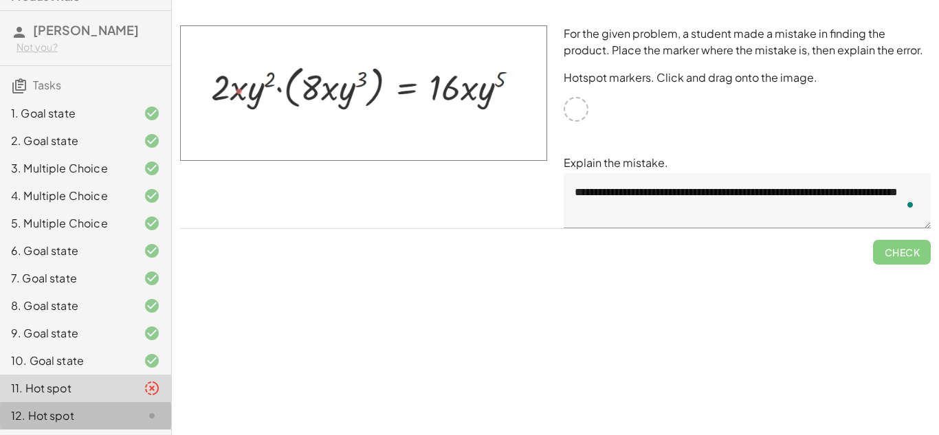
click at [153, 415] on icon at bounding box center [152, 416] width 16 height 16
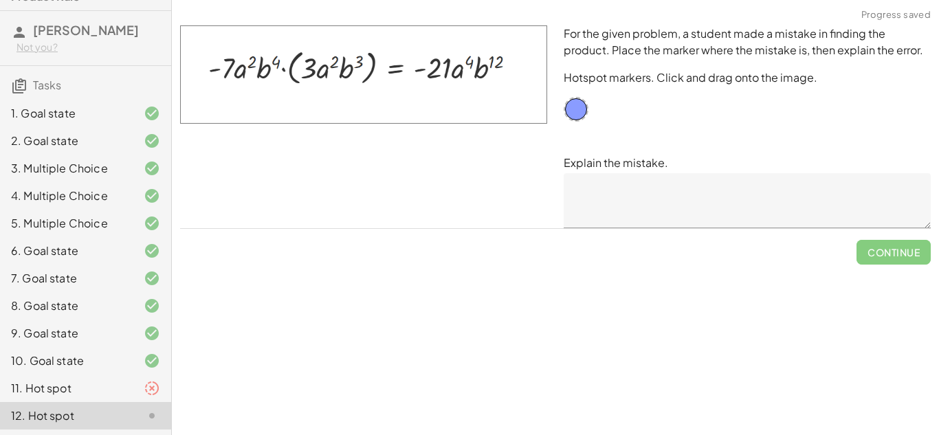
click at [136, 394] on div at bounding box center [141, 388] width 38 height 16
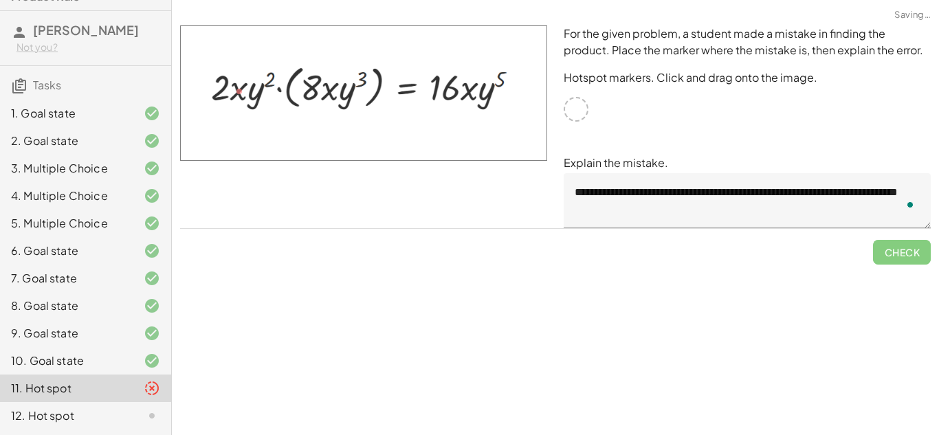
click at [700, 201] on textarea "**********" at bounding box center [747, 200] width 367 height 55
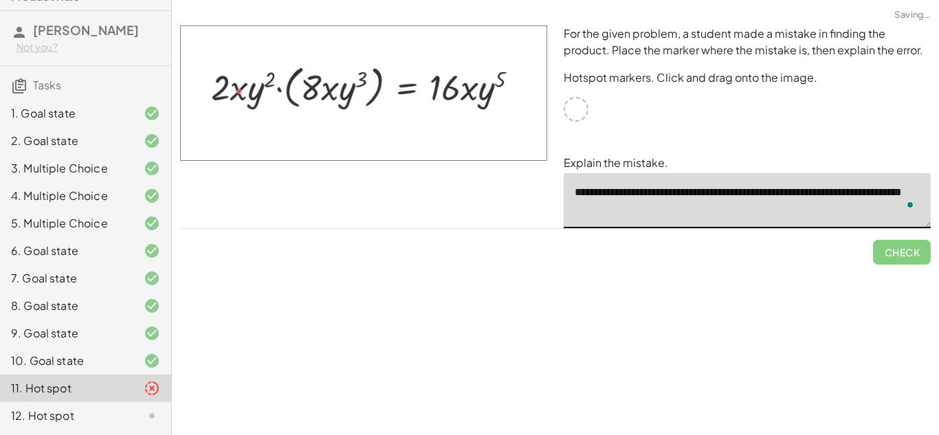
type textarea "**********"
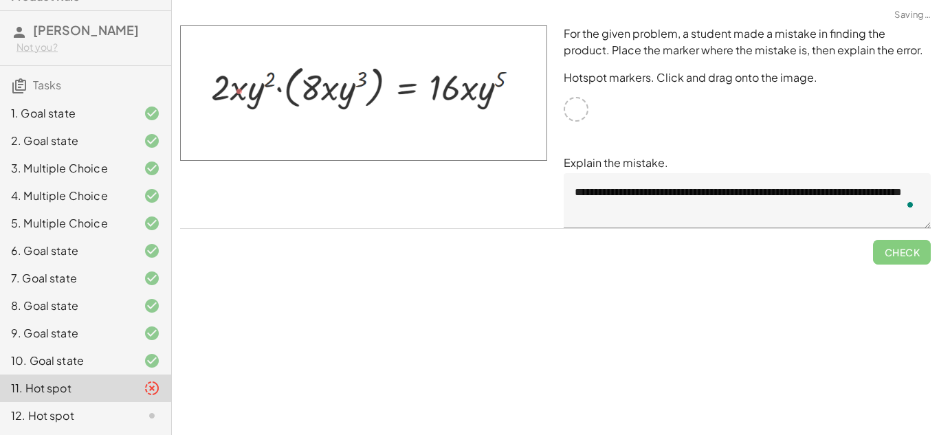
drag, startPoint x: 580, startPoint y: 109, endPoint x: 714, endPoint y: 120, distance: 133.8
click at [714, 120] on div "**********" at bounding box center [747, 126] width 384 height 219
click at [924, 263] on span "Check" at bounding box center [902, 247] width 58 height 36
drag, startPoint x: 263, startPoint y: 102, endPoint x: 514, endPoint y: 151, distance: 256.3
click at [514, 151] on img at bounding box center [363, 92] width 367 height 135
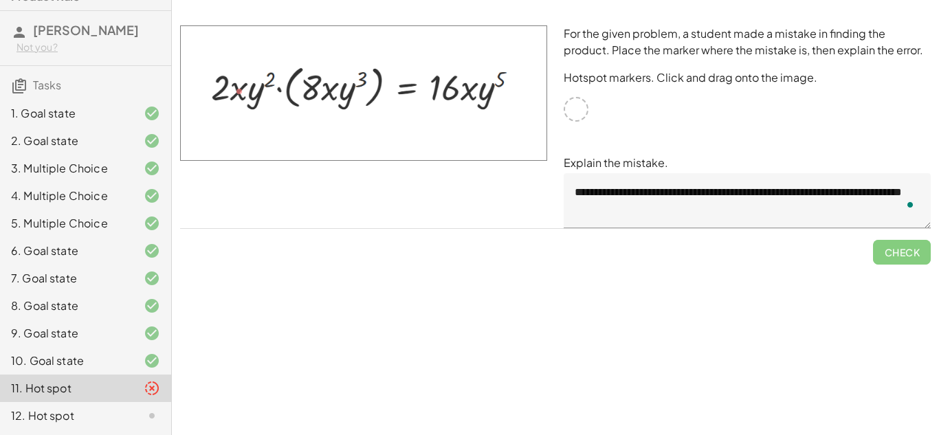
click at [124, 414] on div at bounding box center [141, 416] width 38 height 16
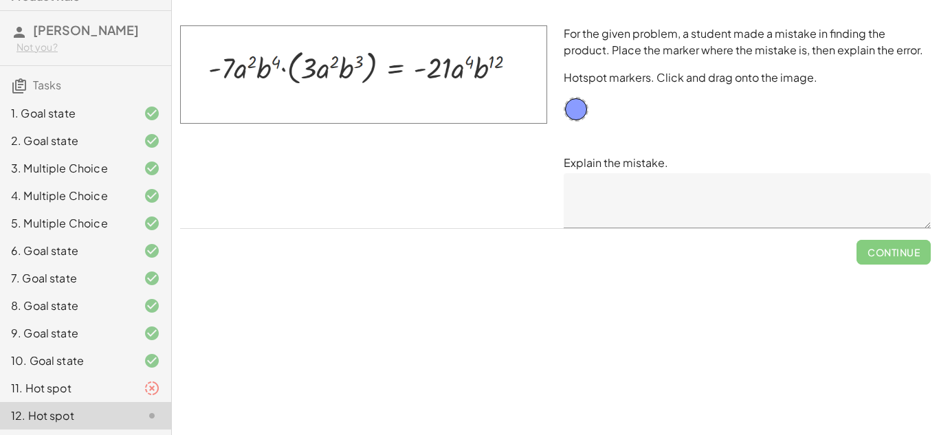
click at [698, 201] on textarea at bounding box center [747, 200] width 367 height 55
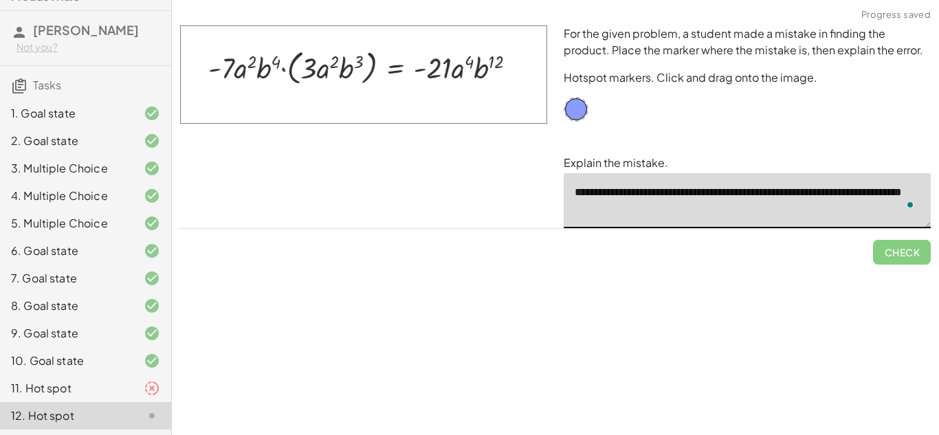
click at [799, 191] on textarea "**********" at bounding box center [747, 200] width 367 height 55
drag, startPoint x: 575, startPoint y: 104, endPoint x: 268, endPoint y: 61, distance: 310.3
type textarea "**********"
click at [904, 254] on span "Check" at bounding box center [902, 252] width 36 height 12
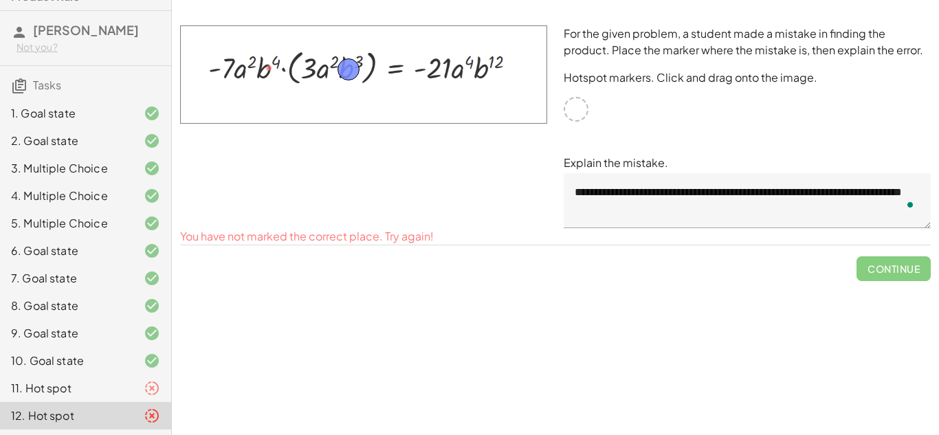
drag, startPoint x: 278, startPoint y: 68, endPoint x: 358, endPoint y: 69, distance: 79.8
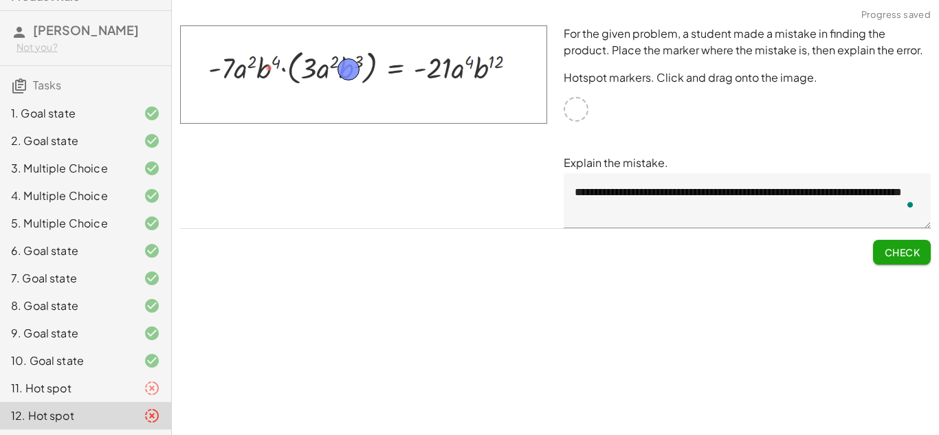
click at [903, 247] on span "Check" at bounding box center [902, 252] width 36 height 12
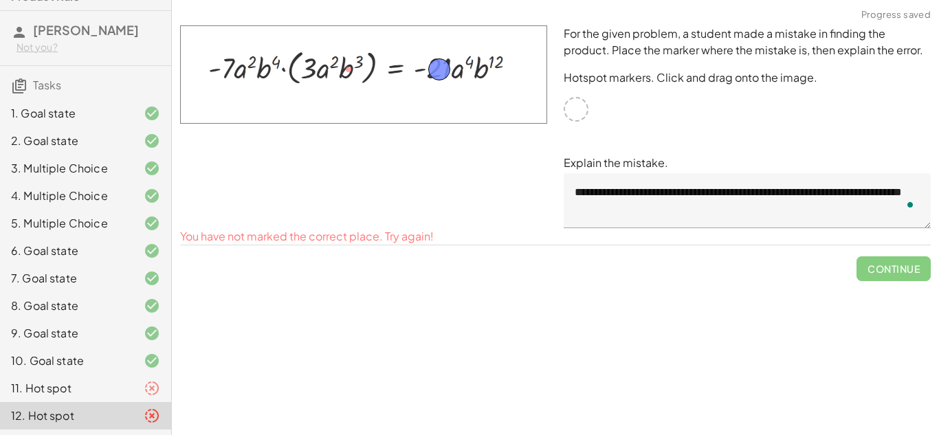
drag, startPoint x: 350, startPoint y: 67, endPoint x: 439, endPoint y: 67, distance: 89.4
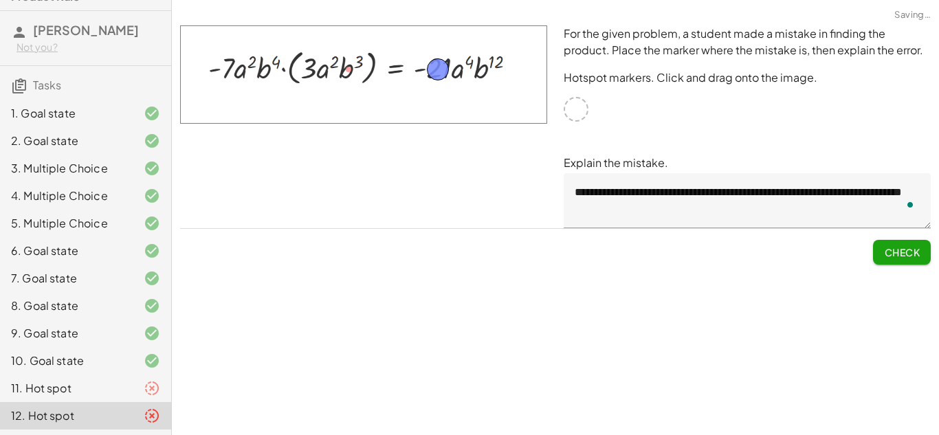
click at [896, 251] on span "Check" at bounding box center [902, 252] width 36 height 12
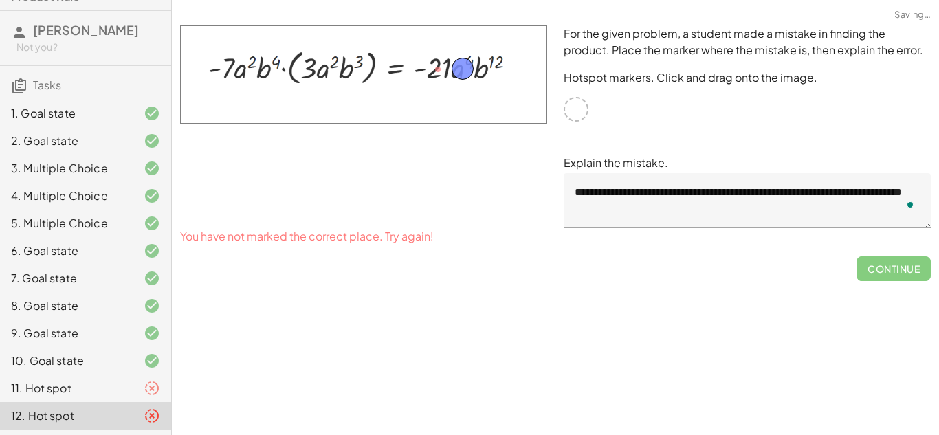
drag, startPoint x: 452, startPoint y: 67, endPoint x: 467, endPoint y: 66, distance: 15.1
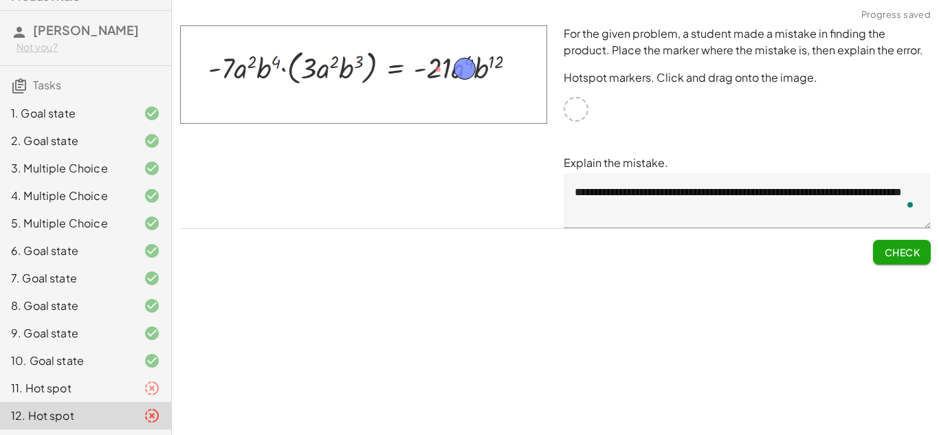
click at [898, 247] on span "Check" at bounding box center [902, 252] width 36 height 12
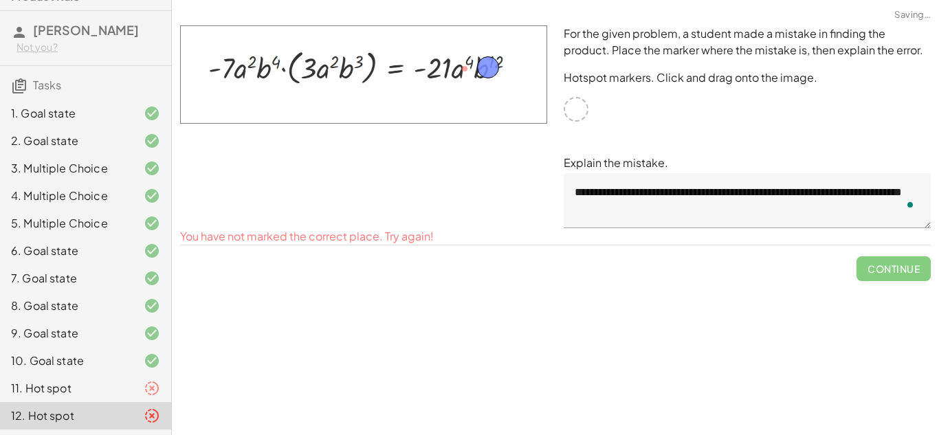
drag, startPoint x: 467, startPoint y: 69, endPoint x: 493, endPoint y: 67, distance: 25.5
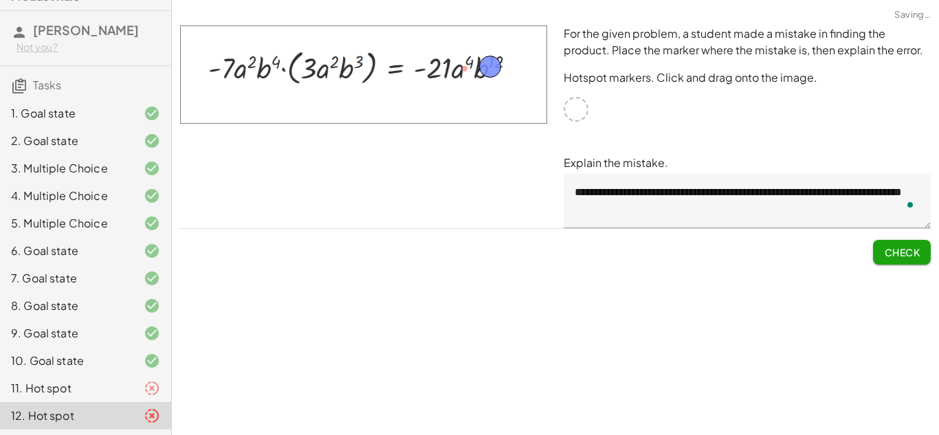
click at [912, 252] on span "Check" at bounding box center [902, 252] width 36 height 12
click at [149, 382] on icon at bounding box center [152, 388] width 16 height 16
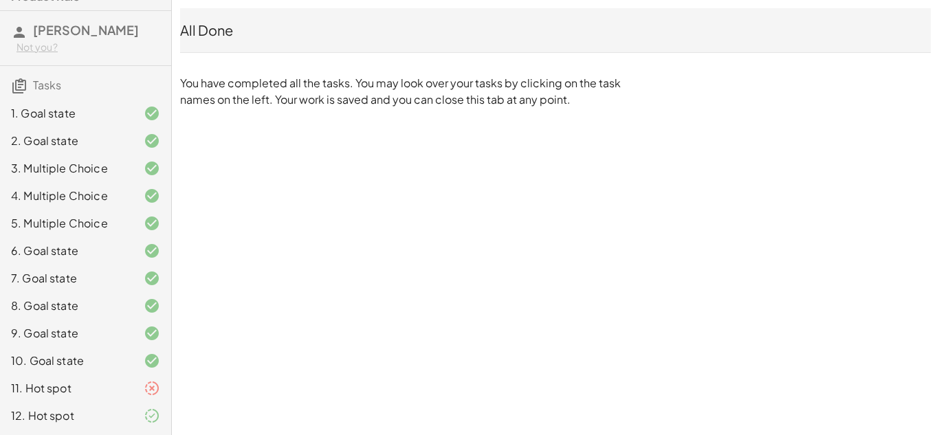
click at [150, 388] on icon at bounding box center [152, 388] width 16 height 16
click at [149, 388] on icon at bounding box center [152, 388] width 16 height 16
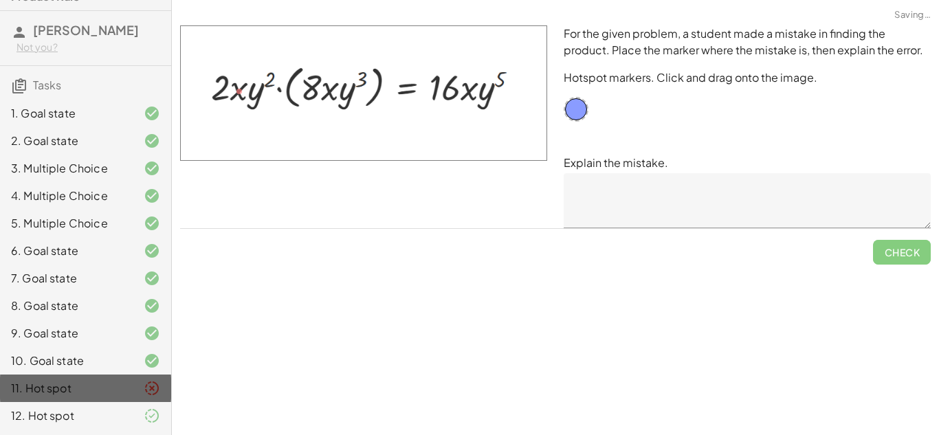
click at [149, 388] on icon at bounding box center [152, 388] width 16 height 16
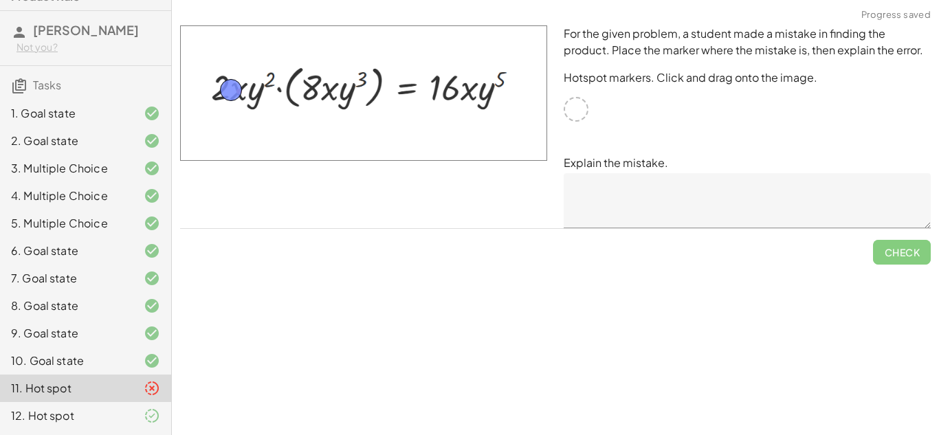
drag, startPoint x: 583, startPoint y: 111, endPoint x: 238, endPoint y: 91, distance: 345.6
click at [898, 256] on span "Check" at bounding box center [902, 252] width 36 height 12
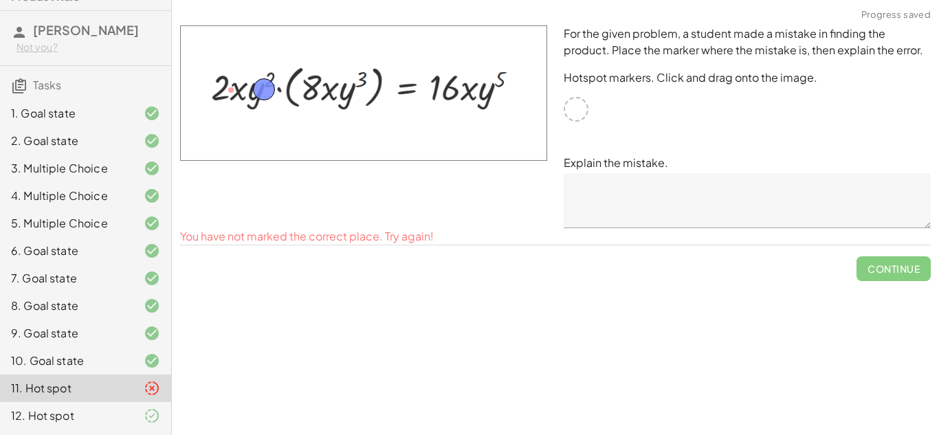
drag, startPoint x: 239, startPoint y: 88, endPoint x: 272, endPoint y: 87, distance: 33.0
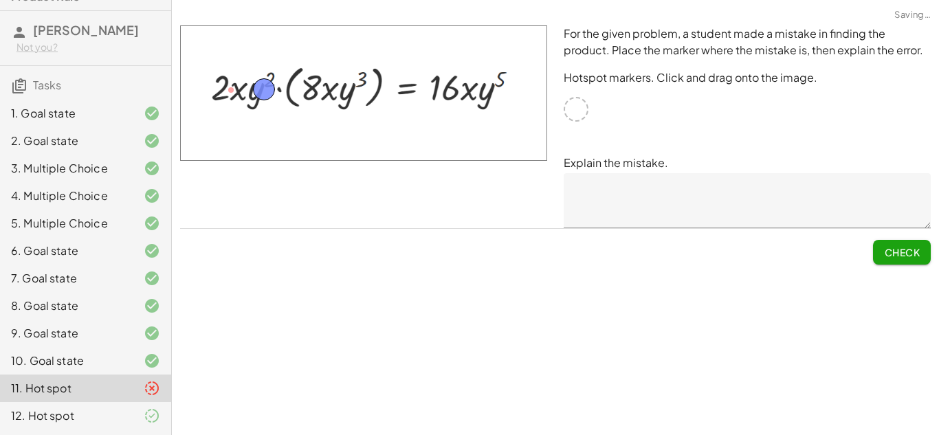
click at [900, 261] on button "Check" at bounding box center [902, 252] width 58 height 25
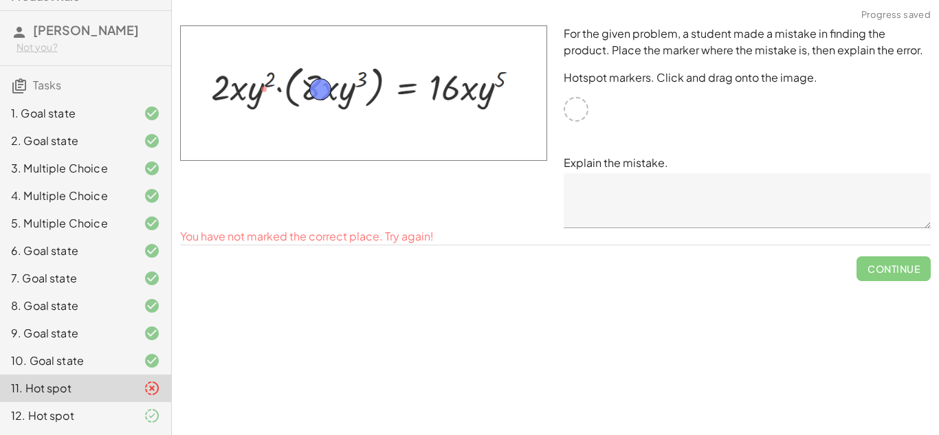
drag, startPoint x: 268, startPoint y: 88, endPoint x: 326, endPoint y: 90, distance: 57.8
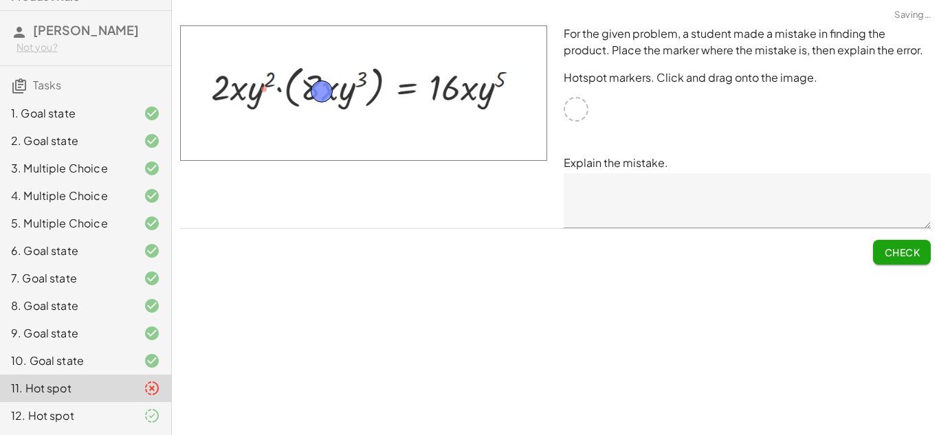
click at [892, 246] on span "Check" at bounding box center [902, 252] width 36 height 12
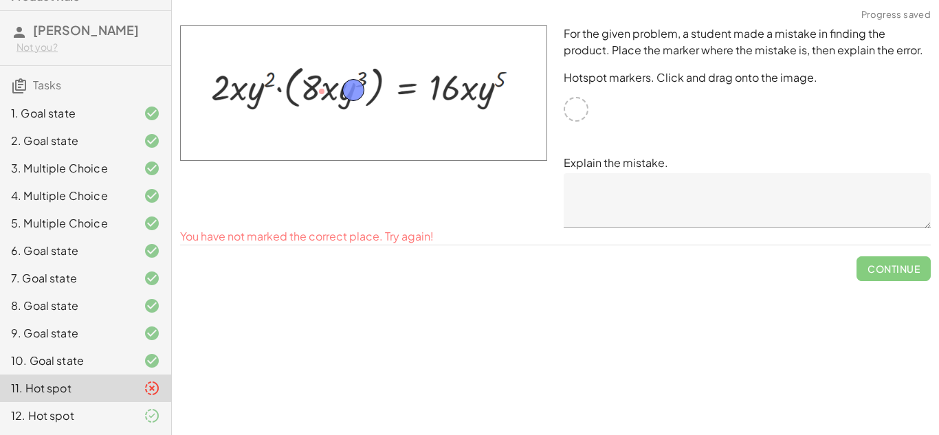
drag, startPoint x: 328, startPoint y: 89, endPoint x: 360, endPoint y: 87, distance: 32.3
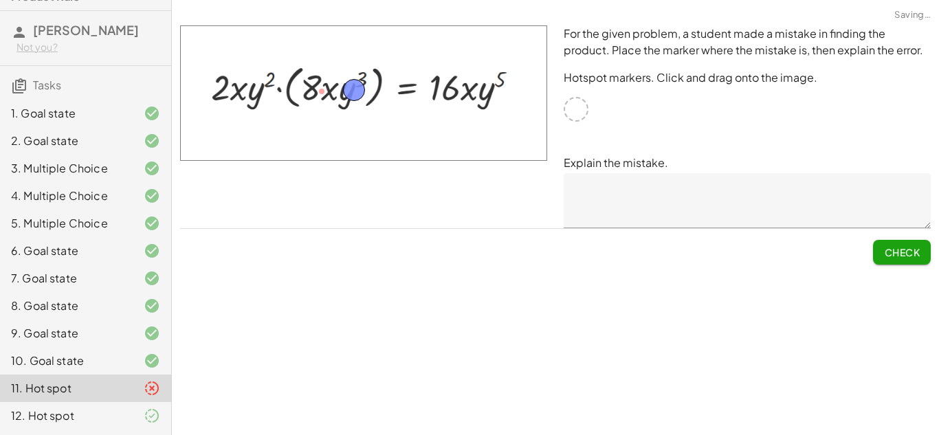
click at [903, 253] on span "Check" at bounding box center [902, 252] width 36 height 12
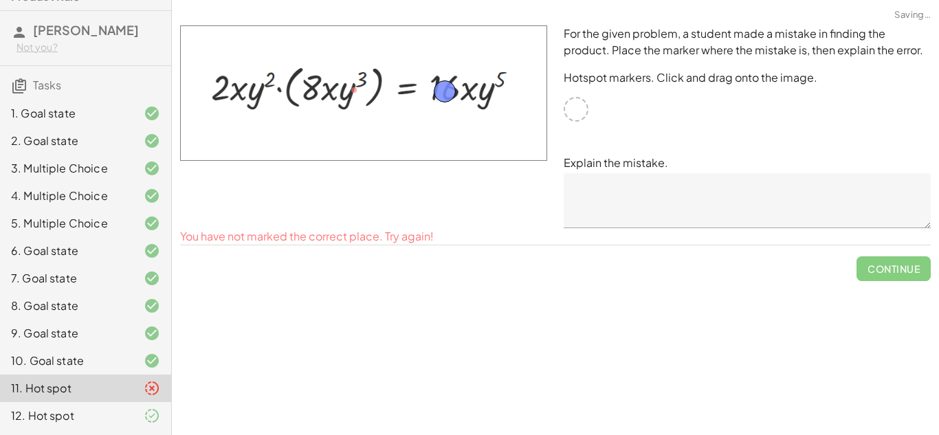
drag, startPoint x: 360, startPoint y: 93, endPoint x: 450, endPoint y: 94, distance: 90.8
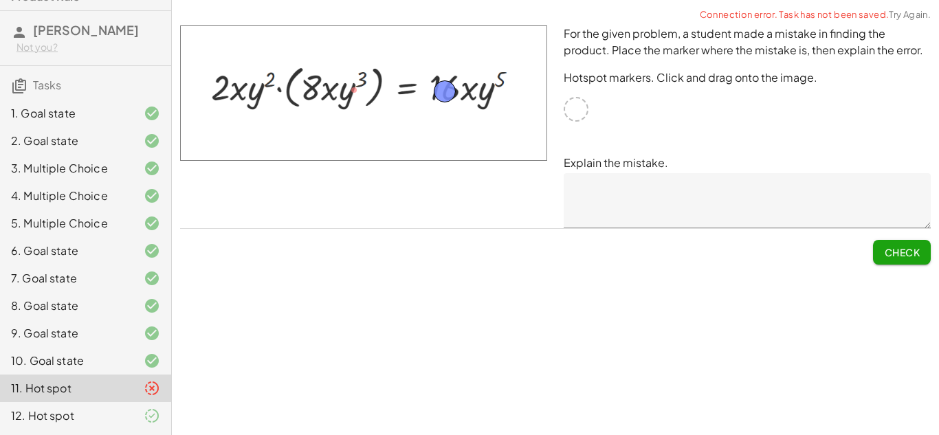
click at [912, 249] on span "Check" at bounding box center [902, 252] width 36 height 12
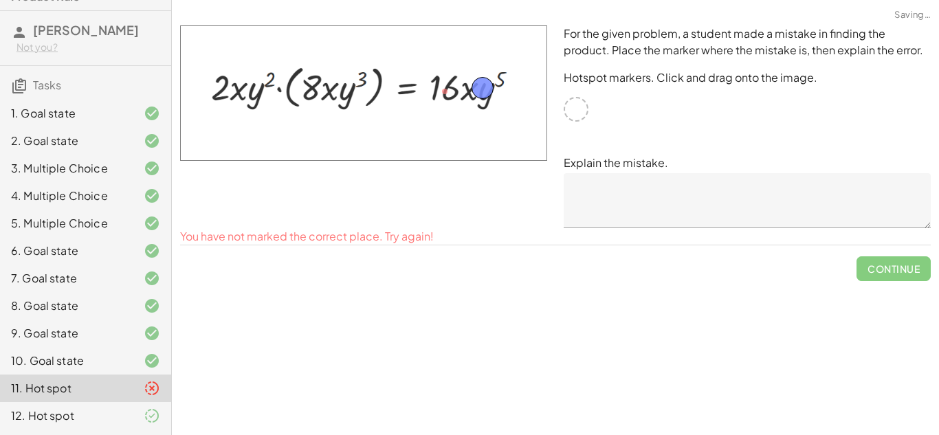
drag, startPoint x: 451, startPoint y: 92, endPoint x: 489, endPoint y: 91, distance: 38.5
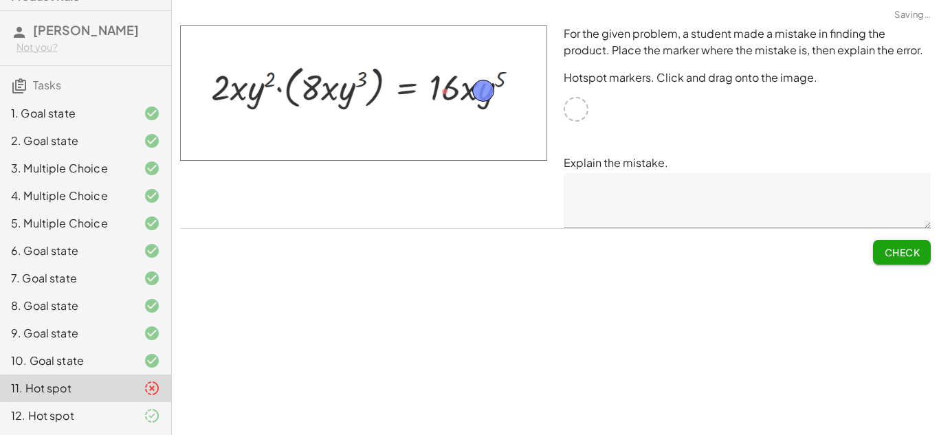
click at [881, 250] on button "Check" at bounding box center [902, 252] width 58 height 25
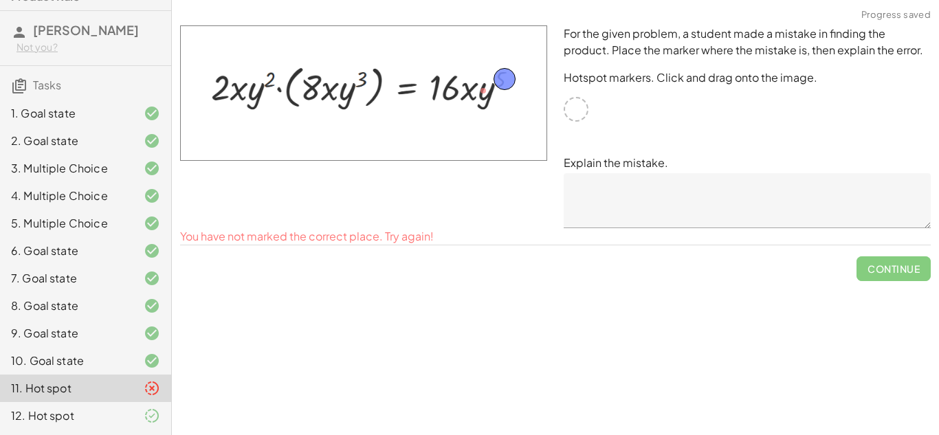
drag, startPoint x: 487, startPoint y: 93, endPoint x: 507, endPoint y: 82, distance: 22.5
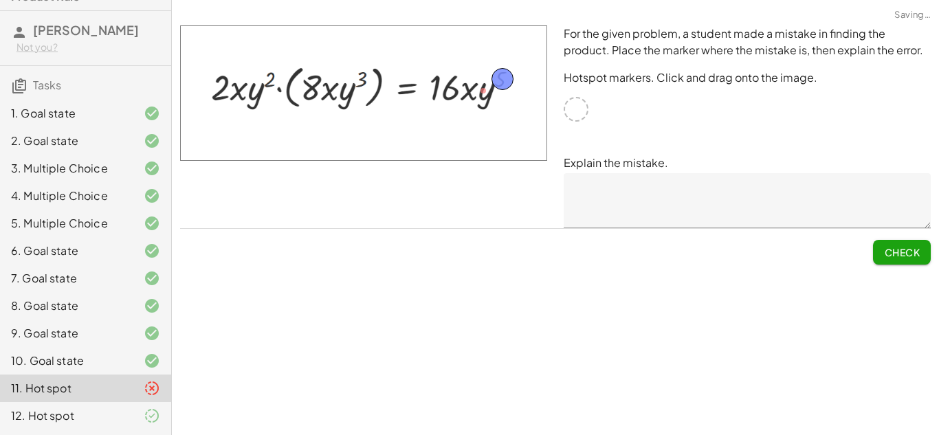
click at [892, 259] on button "Check" at bounding box center [902, 252] width 58 height 25
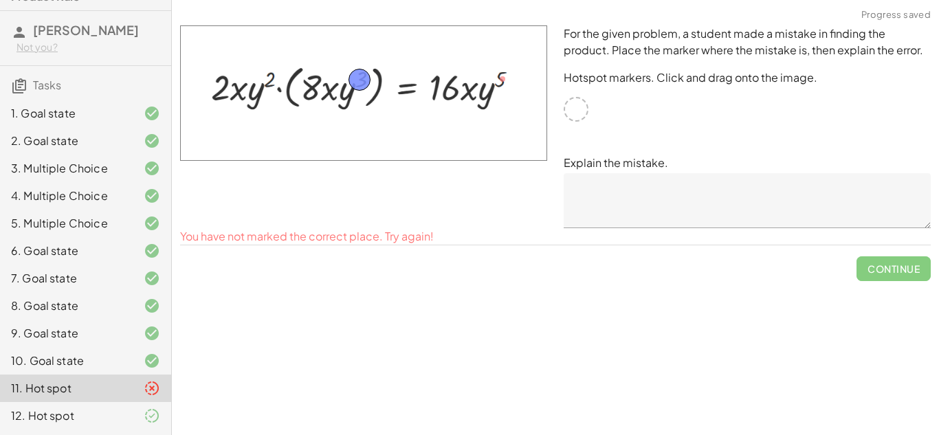
drag, startPoint x: 504, startPoint y: 74, endPoint x: 363, endPoint y: 75, distance: 140.9
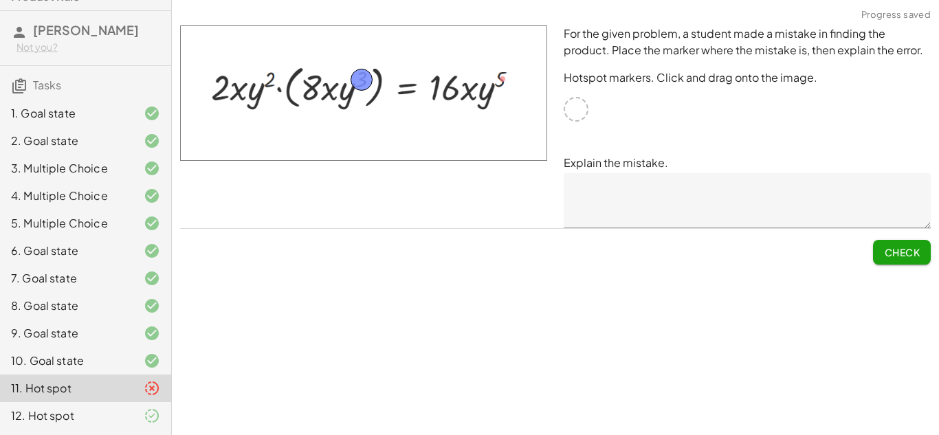
click at [914, 250] on span "Check" at bounding box center [902, 252] width 36 height 12
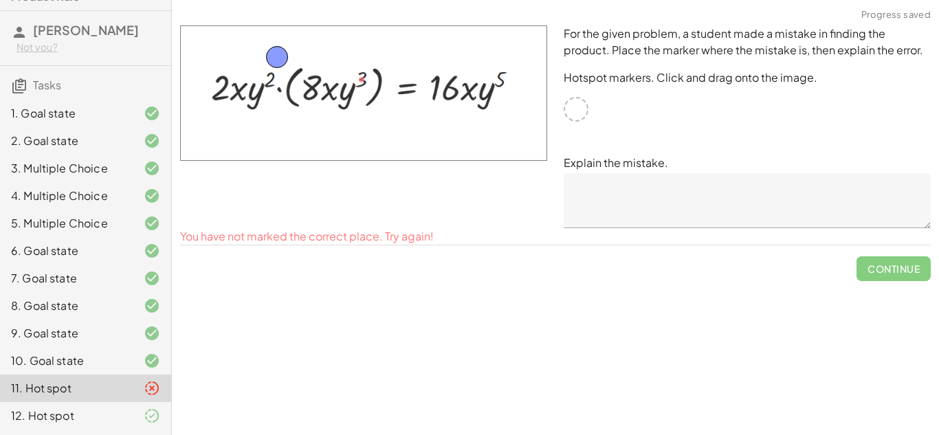
drag, startPoint x: 360, startPoint y: 84, endPoint x: 258, endPoint y: 63, distance: 103.8
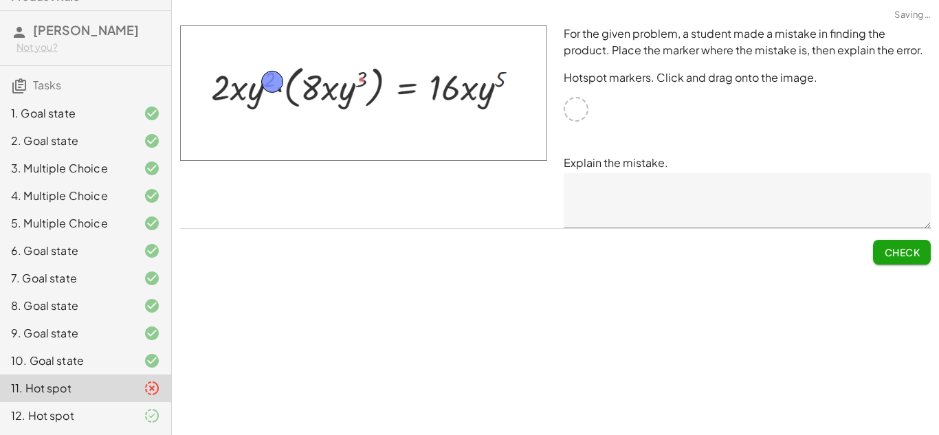
drag, startPoint x: 258, startPoint y: 63, endPoint x: 270, endPoint y: 85, distance: 25.2
click at [890, 247] on span "Check" at bounding box center [902, 252] width 36 height 12
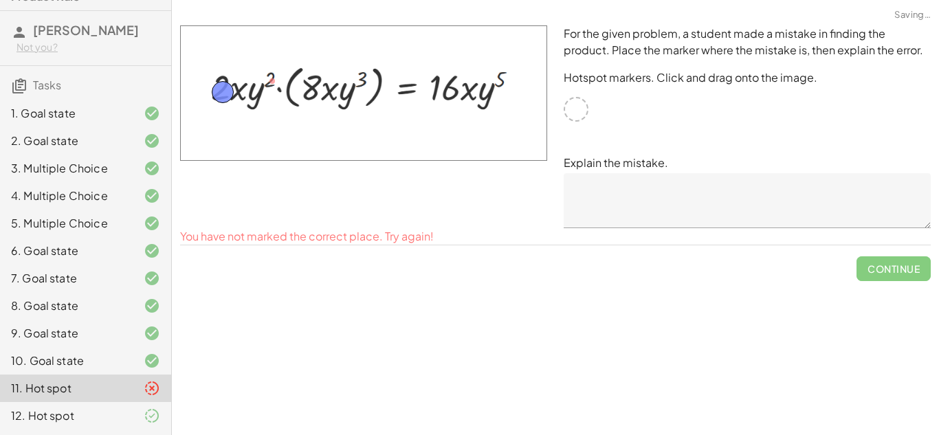
drag, startPoint x: 274, startPoint y: 78, endPoint x: 222, endPoint y: 86, distance: 52.1
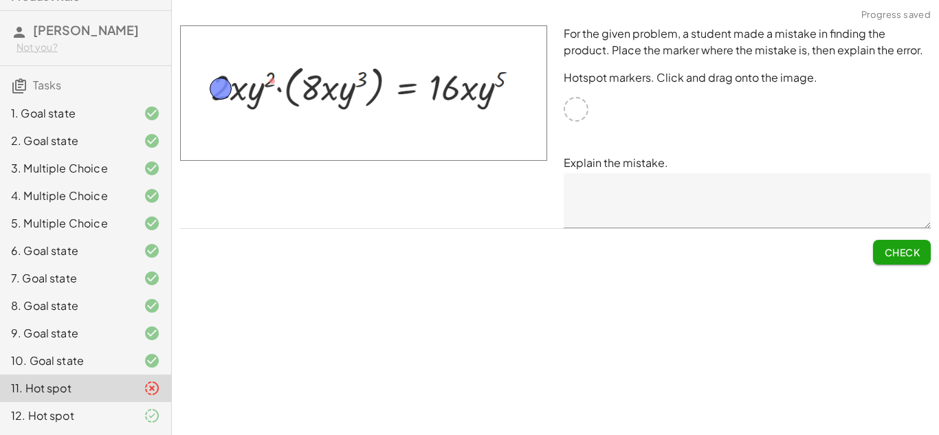
click at [905, 250] on span "Check" at bounding box center [902, 252] width 36 height 12
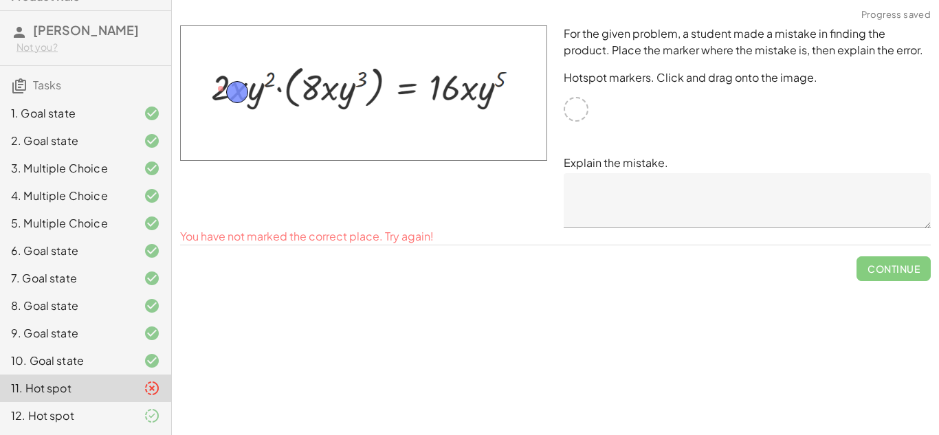
drag, startPoint x: 226, startPoint y: 87, endPoint x: 243, endPoint y: 90, distance: 16.9
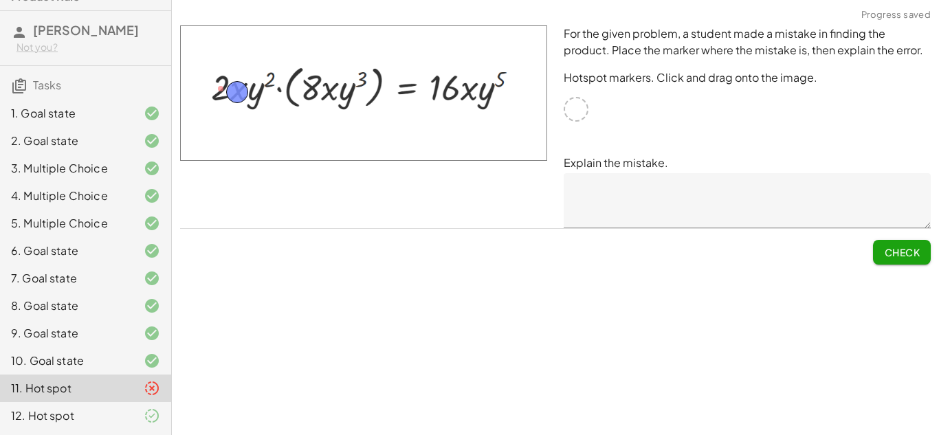
click at [916, 258] on button "Check" at bounding box center [902, 252] width 58 height 25
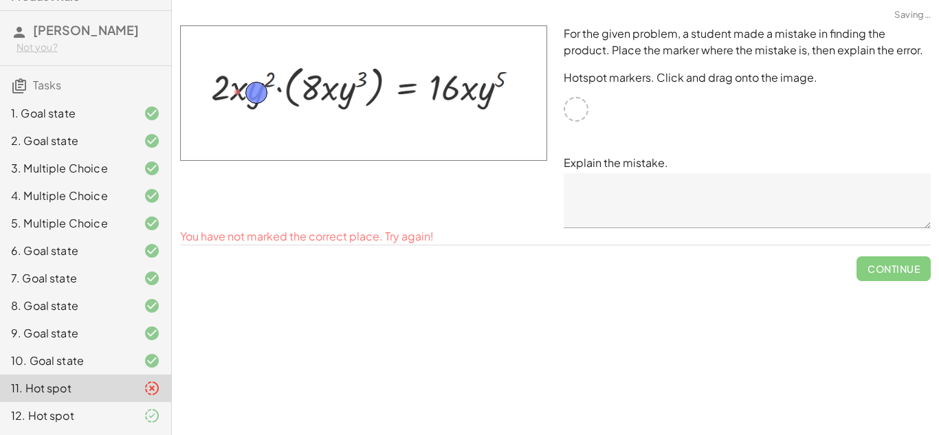
drag, startPoint x: 240, startPoint y: 95, endPoint x: 260, endPoint y: 96, distance: 20.0
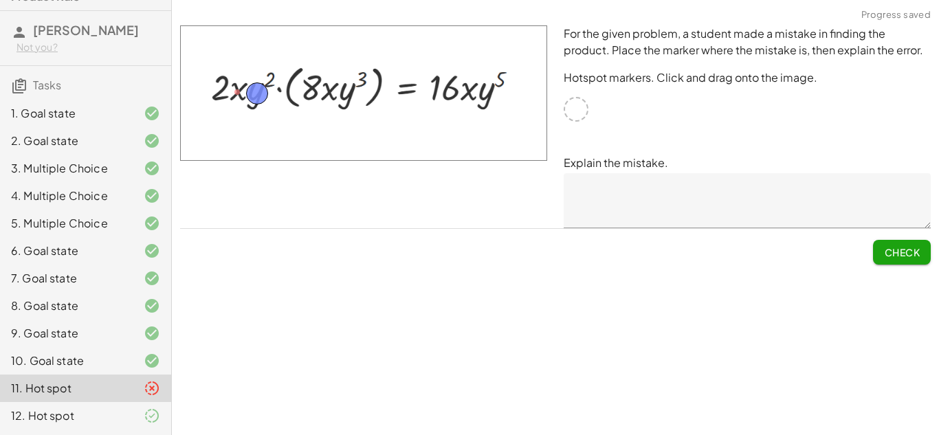
click at [889, 256] on span "Check" at bounding box center [902, 252] width 36 height 12
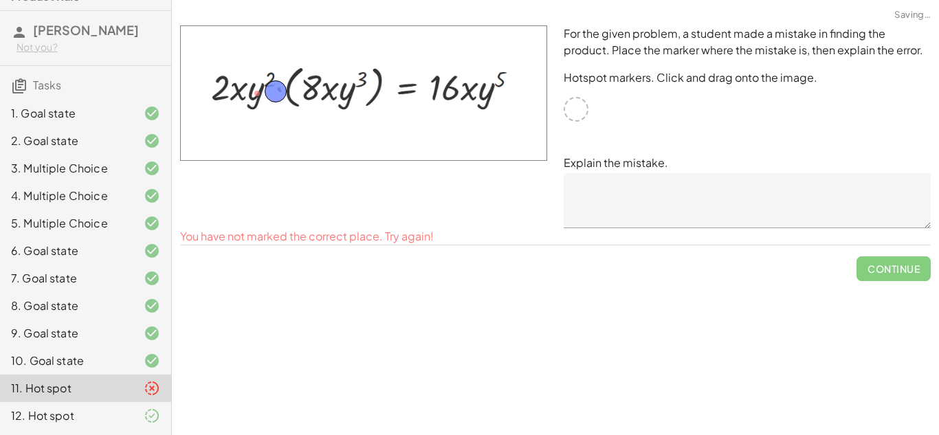
drag, startPoint x: 266, startPoint y: 94, endPoint x: 285, endPoint y: 91, distance: 19.4
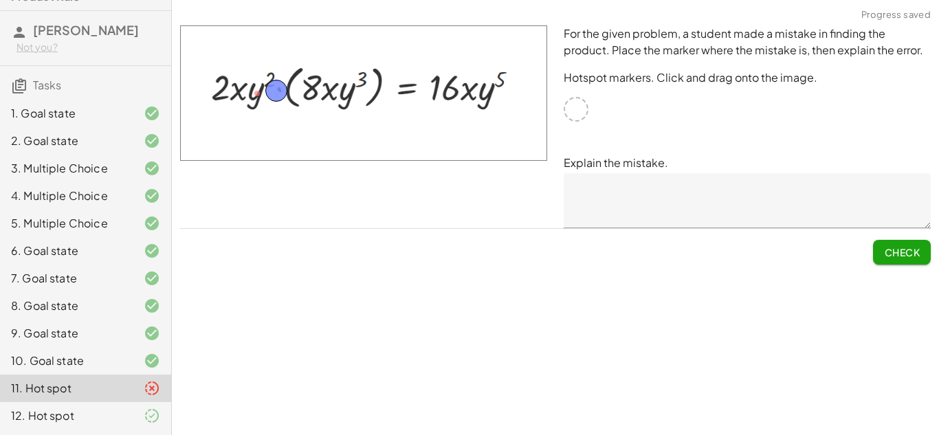
click at [903, 248] on span "Check" at bounding box center [902, 252] width 36 height 12
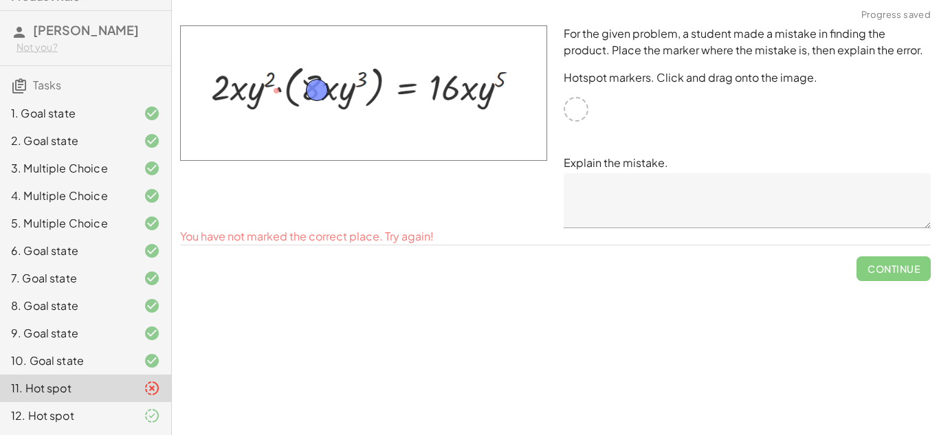
drag, startPoint x: 277, startPoint y: 92, endPoint x: 317, endPoint y: 90, distance: 39.9
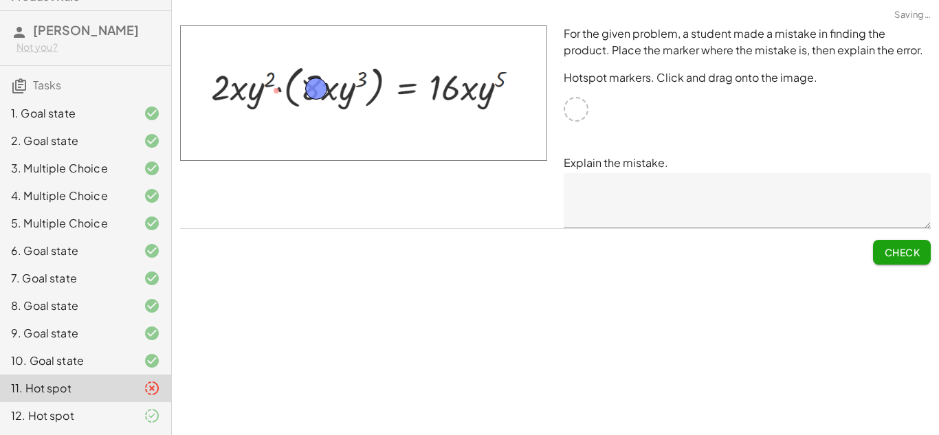
click at [929, 263] on span "Check" at bounding box center [902, 247] width 58 height 36
click at [907, 258] on button "Check" at bounding box center [902, 252] width 58 height 25
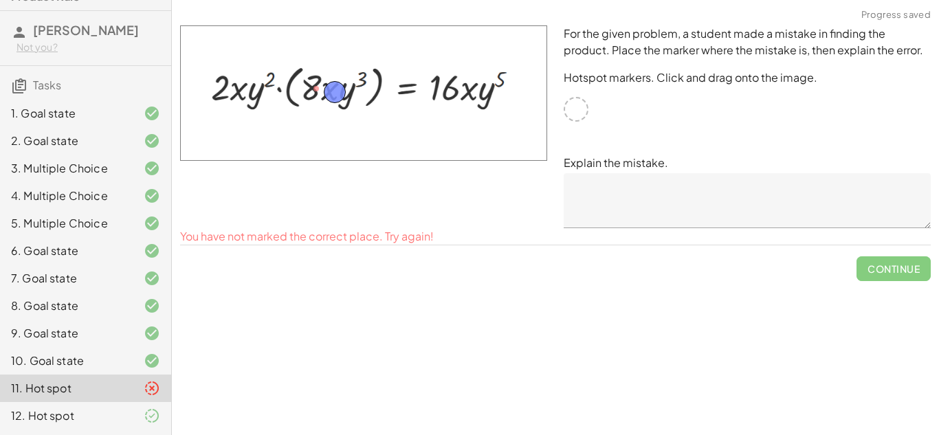
drag, startPoint x: 316, startPoint y: 85, endPoint x: 333, endPoint y: 88, distance: 17.5
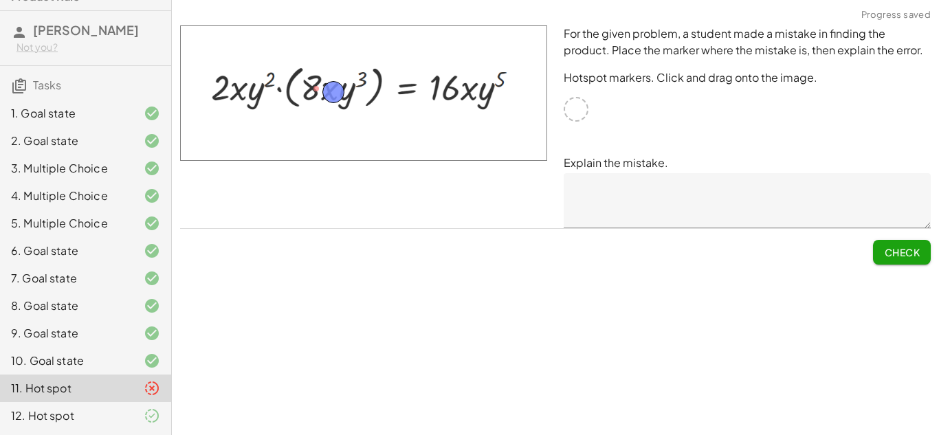
click at [896, 254] on span "Check" at bounding box center [902, 252] width 36 height 12
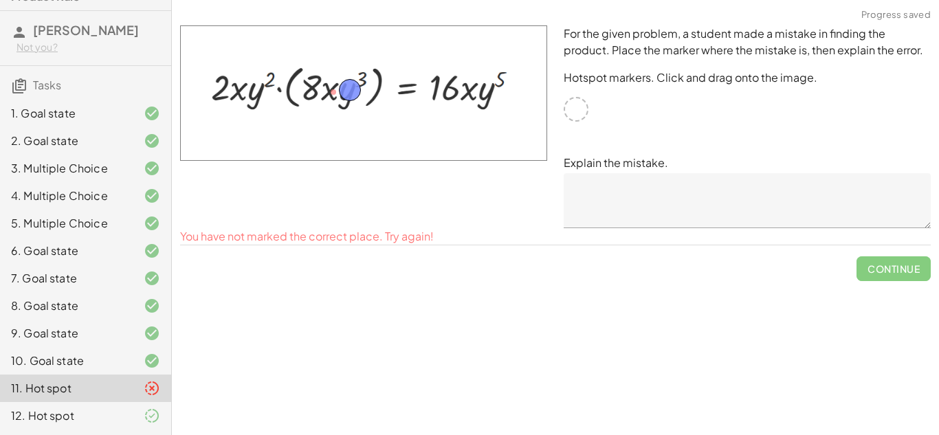
drag, startPoint x: 341, startPoint y: 91, endPoint x: 357, endPoint y: 89, distance: 15.9
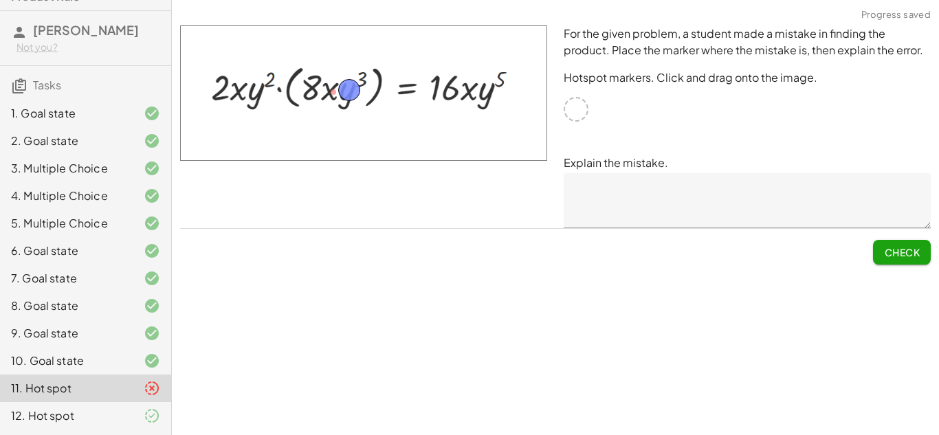
click at [894, 257] on span "Check" at bounding box center [902, 252] width 36 height 12
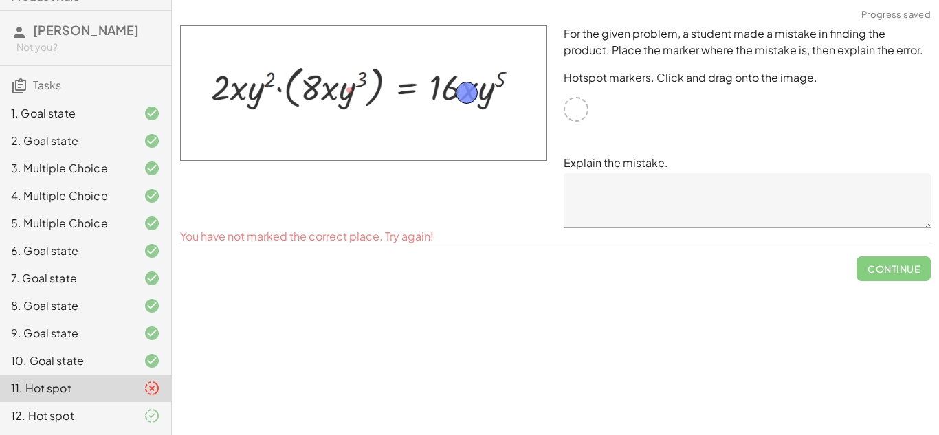
drag, startPoint x: 349, startPoint y: 93, endPoint x: 452, endPoint y: 93, distance: 103.1
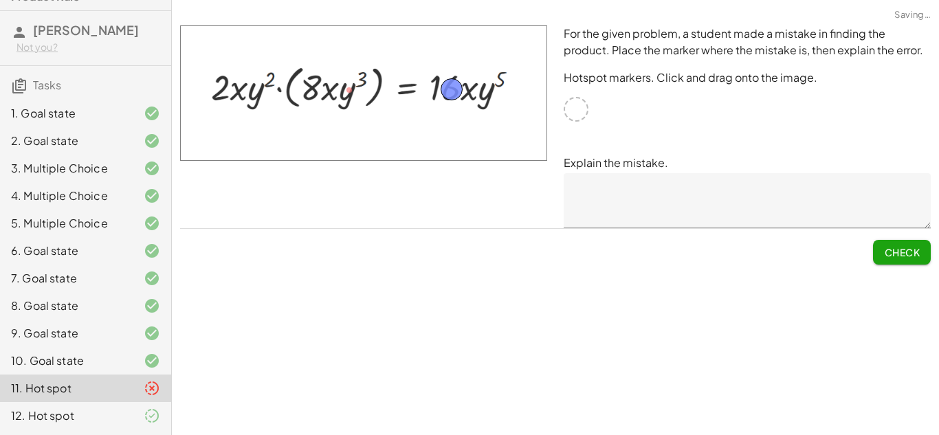
click at [908, 259] on button "Check" at bounding box center [902, 252] width 58 height 25
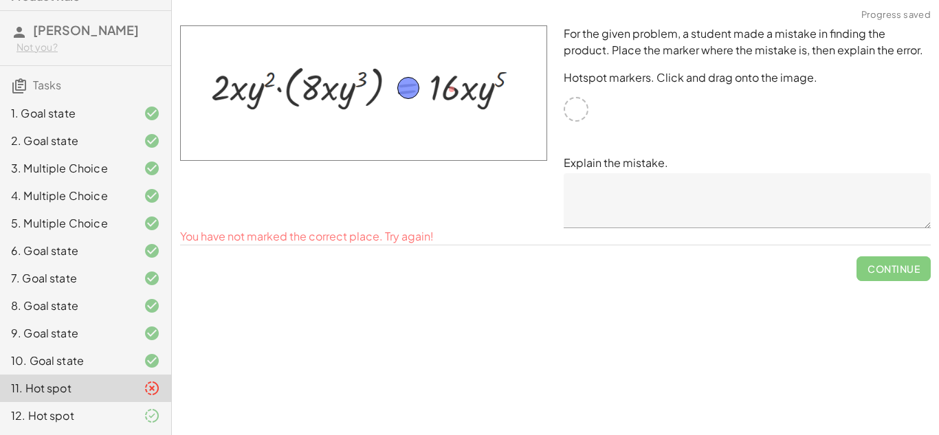
drag, startPoint x: 452, startPoint y: 85, endPoint x: 406, endPoint y: 84, distance: 45.4
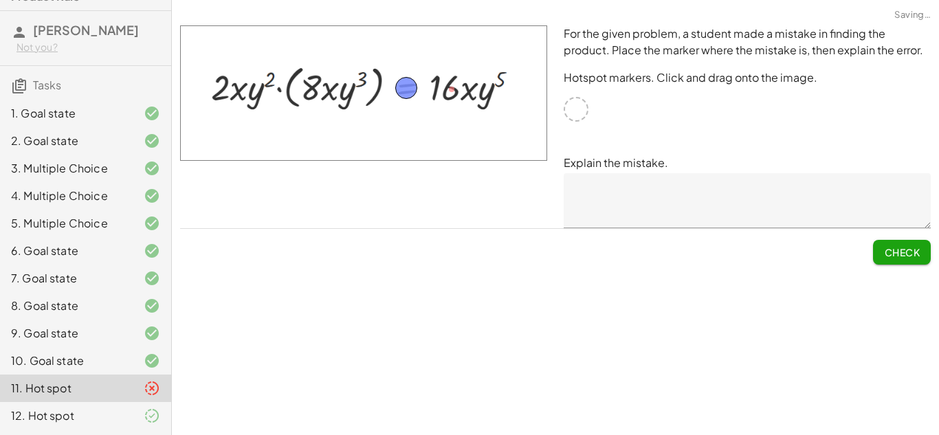
click at [910, 253] on span "Check" at bounding box center [902, 252] width 36 height 12
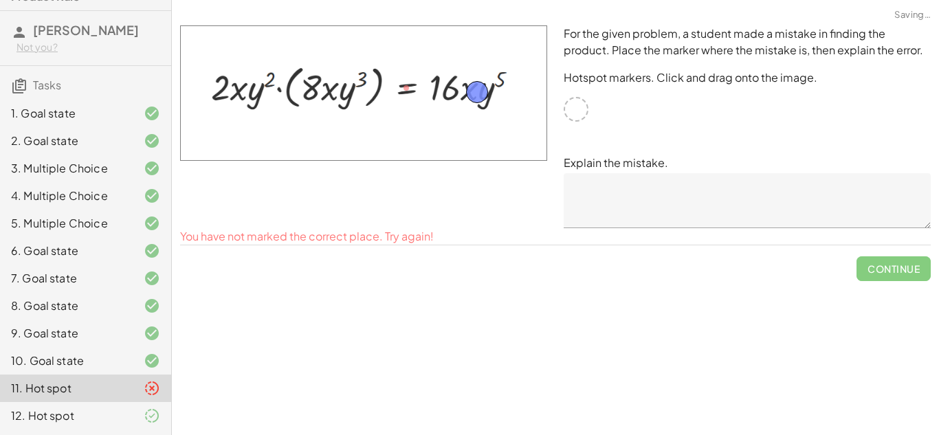
drag, startPoint x: 408, startPoint y: 85, endPoint x: 487, endPoint y: 89, distance: 79.2
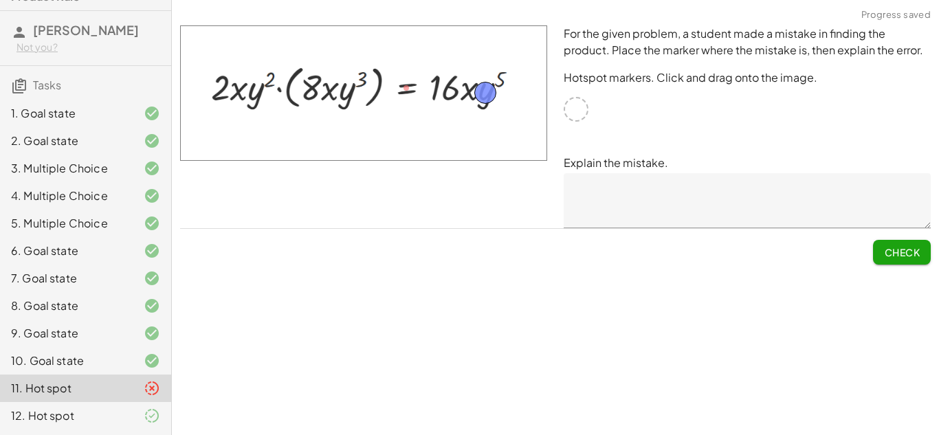
click at [910, 252] on span "Check" at bounding box center [902, 252] width 36 height 12
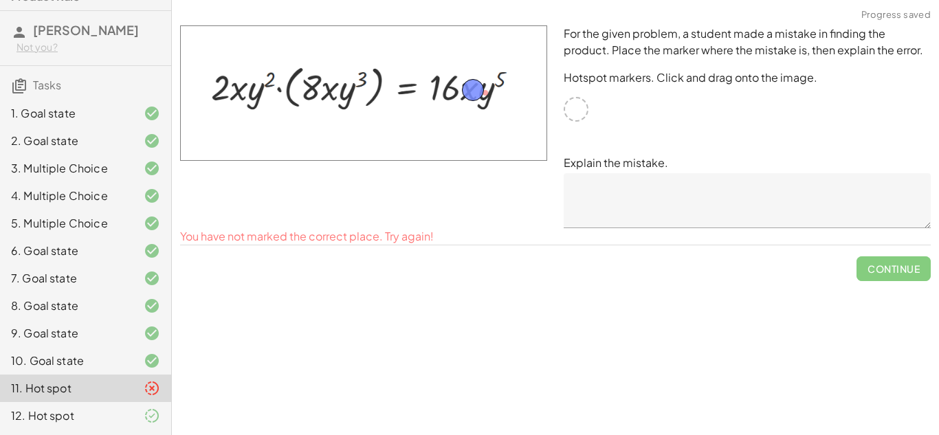
drag, startPoint x: 478, startPoint y: 98, endPoint x: 463, endPoint y: 96, distance: 14.6
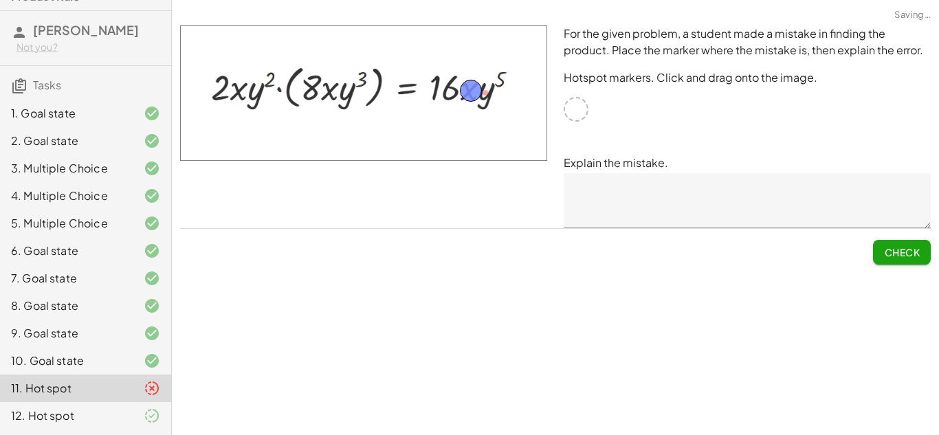
click at [902, 250] on span "Check" at bounding box center [902, 252] width 36 height 12
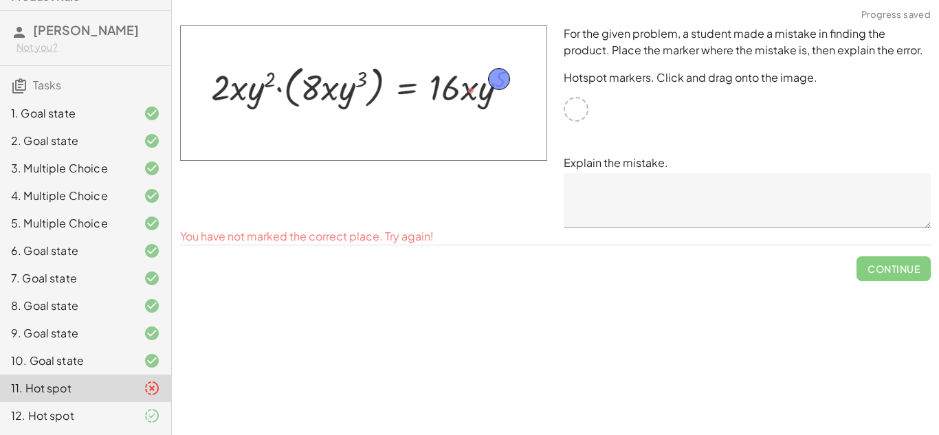
drag, startPoint x: 475, startPoint y: 87, endPoint x: 503, endPoint y: 75, distance: 30.5
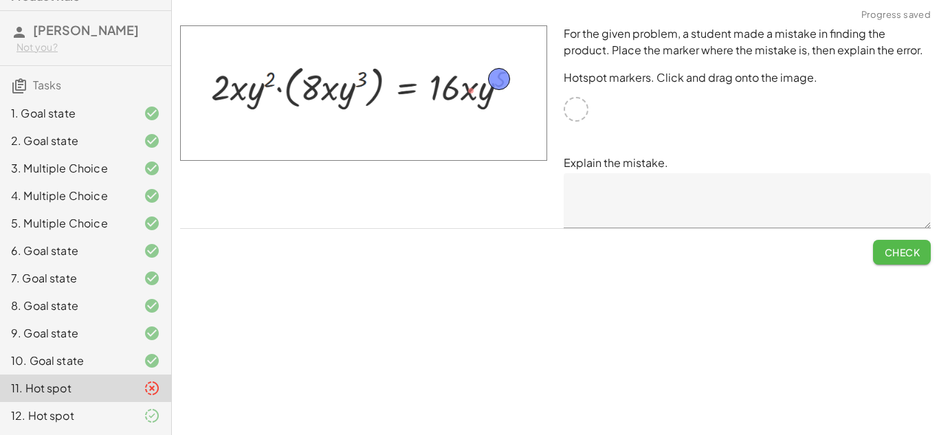
click at [897, 255] on span "Check" at bounding box center [902, 252] width 36 height 12
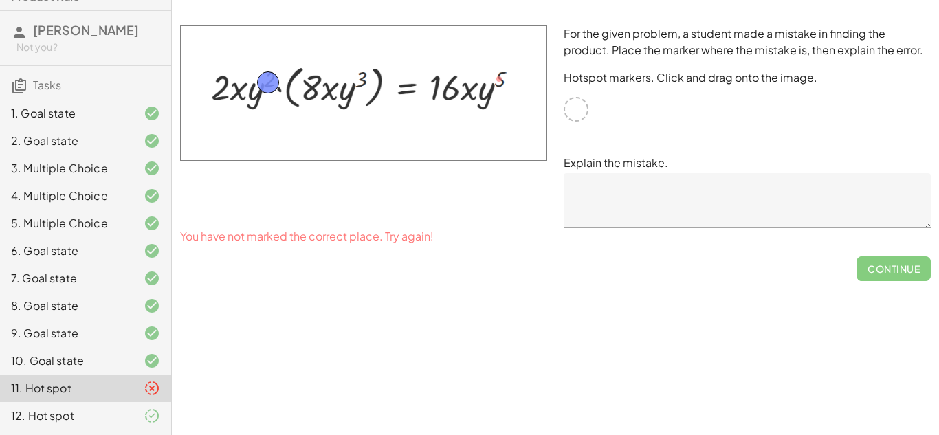
drag, startPoint x: 502, startPoint y: 80, endPoint x: 272, endPoint y: 83, distance: 229.6
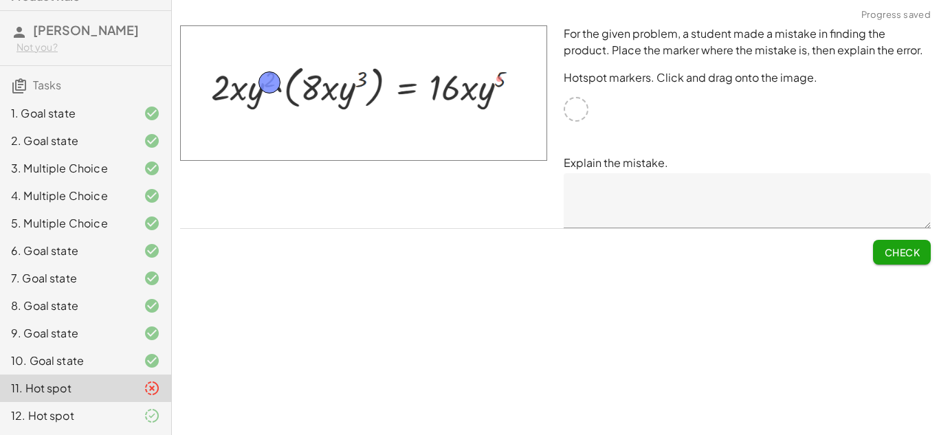
click at [890, 258] on button "Check" at bounding box center [902, 252] width 58 height 25
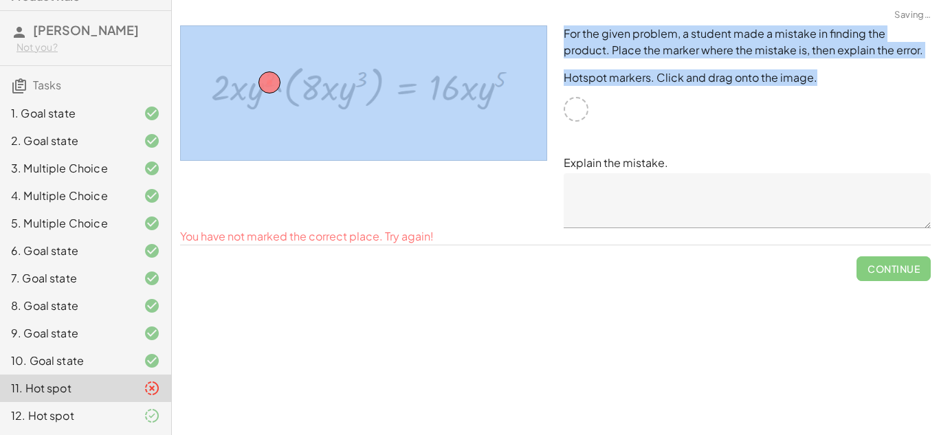
drag, startPoint x: 576, startPoint y: 109, endPoint x: 448, endPoint y: 93, distance: 129.4
click at [448, 93] on div "For the given problem, a student made a mistake in finding the product. Place t…" at bounding box center [555, 126] width 767 height 219
click at [333, 100] on img at bounding box center [363, 92] width 367 height 135
drag, startPoint x: 276, startPoint y: 86, endPoint x: 337, endPoint y: 96, distance: 62.0
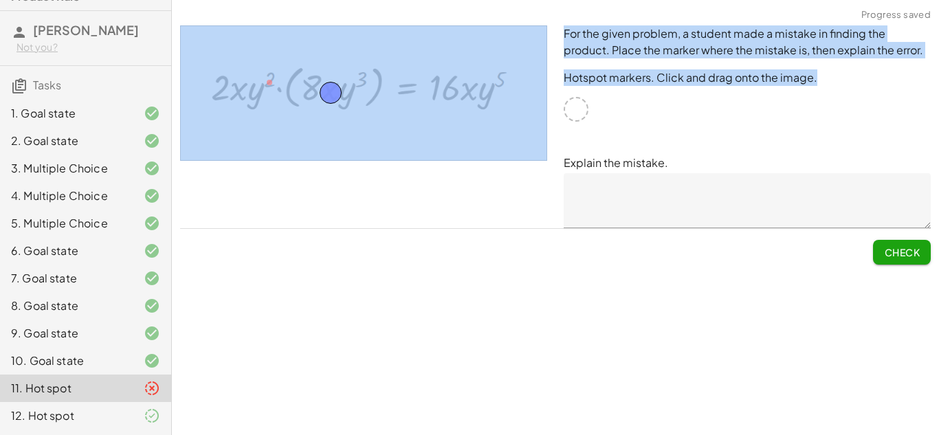
click at [909, 251] on span "Check" at bounding box center [902, 252] width 36 height 12
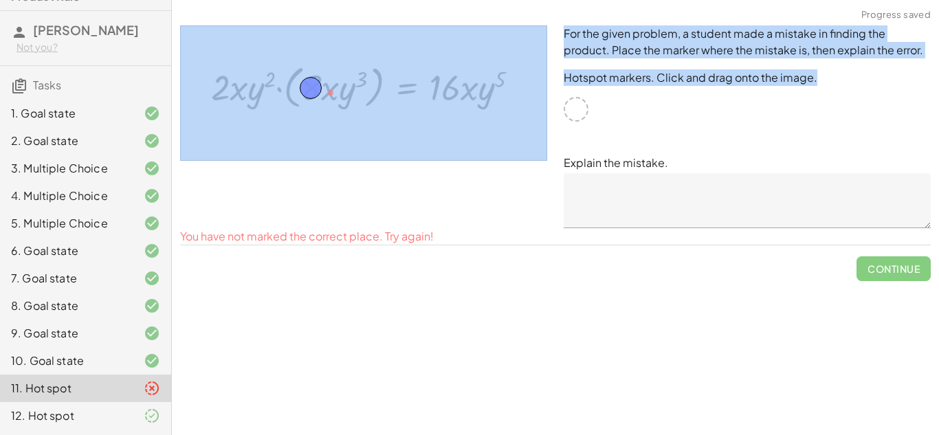
drag, startPoint x: 332, startPoint y: 91, endPoint x: 311, endPoint y: 86, distance: 21.2
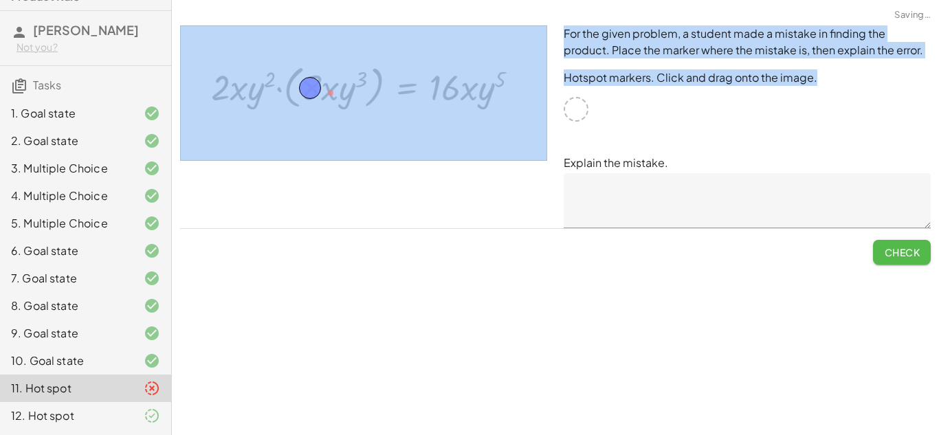
click at [888, 249] on span "Check" at bounding box center [902, 252] width 36 height 12
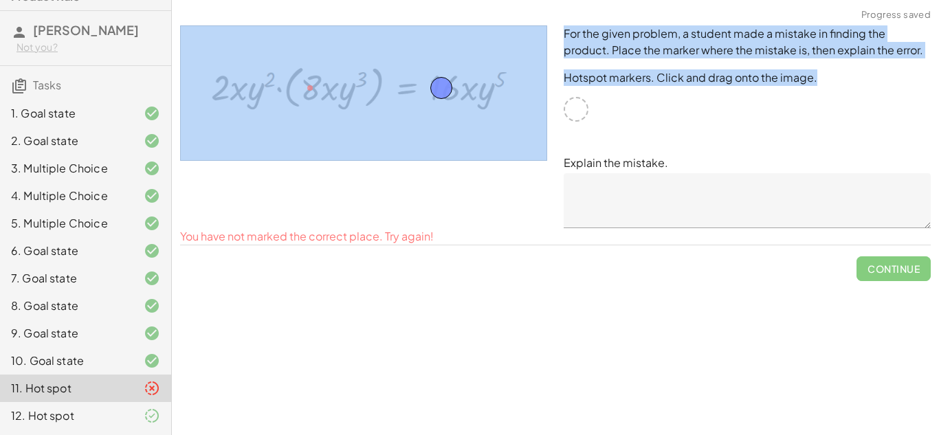
drag, startPoint x: 311, startPoint y: 87, endPoint x: 443, endPoint y: 87, distance: 131.3
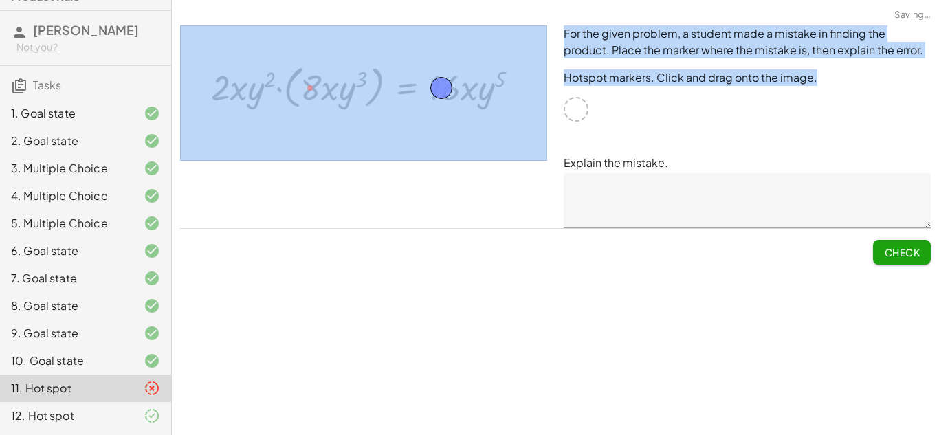
click at [910, 255] on span "Check" at bounding box center [902, 252] width 36 height 12
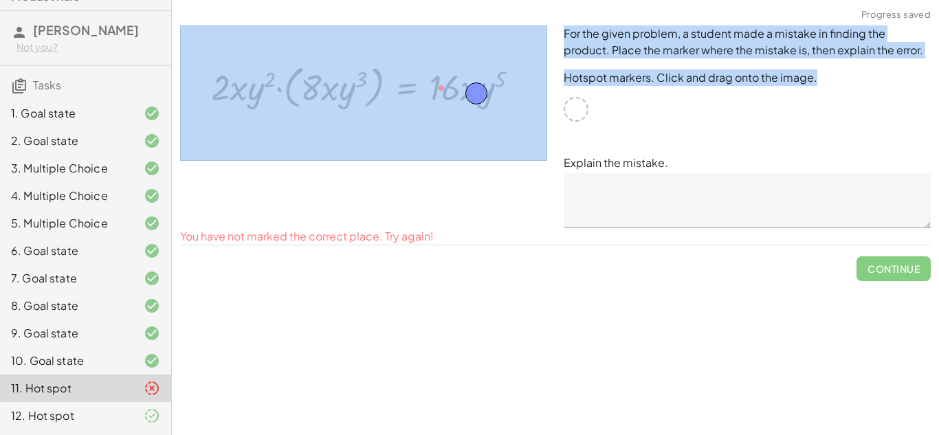
drag, startPoint x: 446, startPoint y: 84, endPoint x: 483, endPoint y: 90, distance: 37.0
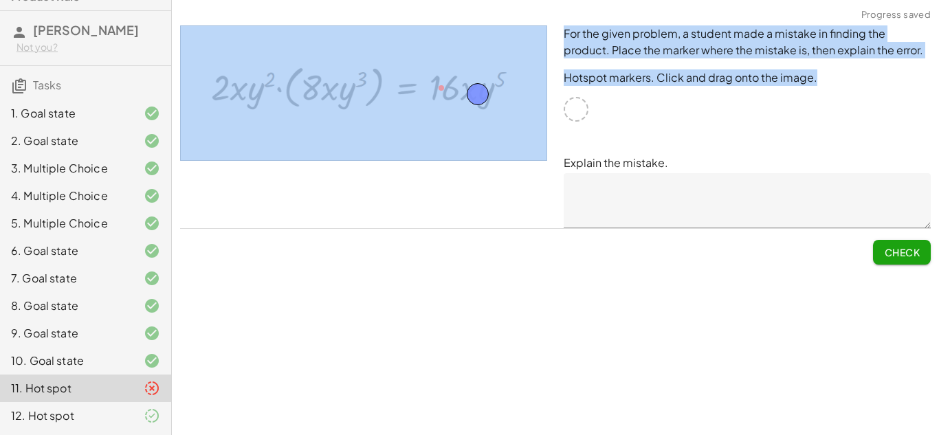
click at [887, 247] on span "Check" at bounding box center [902, 252] width 36 height 12
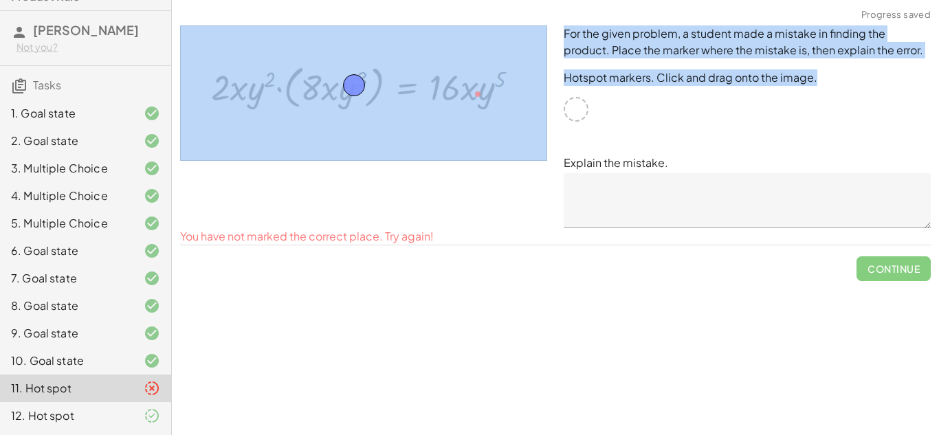
drag, startPoint x: 487, startPoint y: 94, endPoint x: 364, endPoint y: 86, distance: 124.0
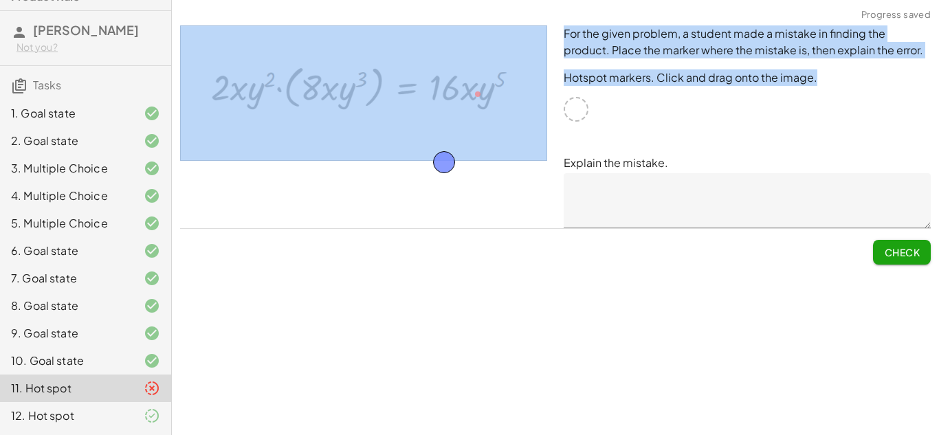
drag, startPoint x: 361, startPoint y: 85, endPoint x: 494, endPoint y: 201, distance: 176.4
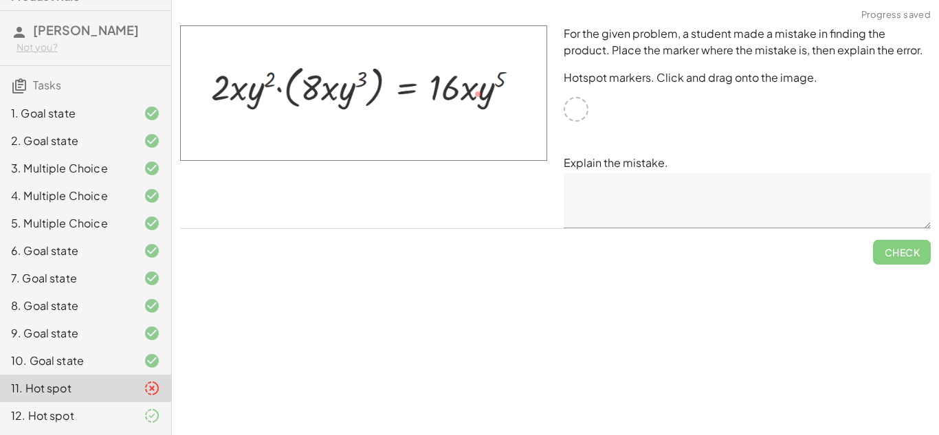
drag, startPoint x: 494, startPoint y: 201, endPoint x: 473, endPoint y: 188, distance: 25.0
click at [473, 188] on div at bounding box center [364, 126] width 384 height 219
drag, startPoint x: 309, startPoint y: 61, endPoint x: 507, endPoint y: 143, distance: 214.2
click at [507, 143] on img at bounding box center [363, 92] width 367 height 135
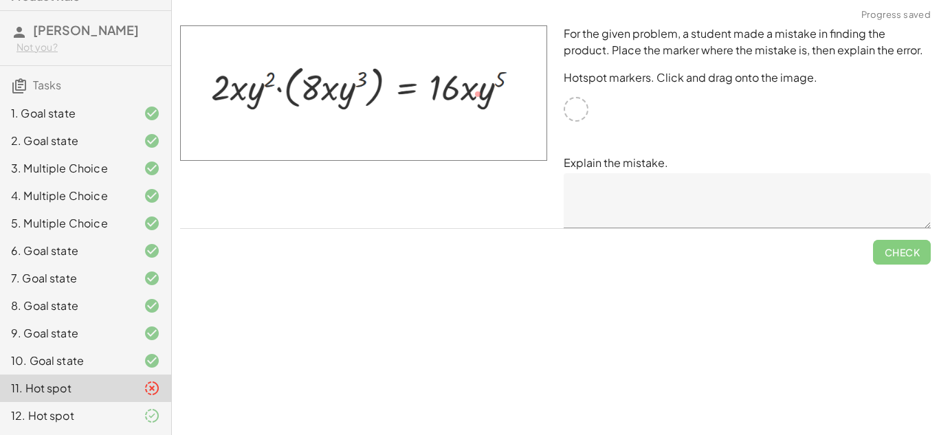
click at [588, 96] on div "For the given problem, a student made a mistake in finding the product. Place t…" at bounding box center [747, 126] width 384 height 219
click at [142, 402] on div "10. Goal state" at bounding box center [85, 415] width 171 height 27
click at [144, 410] on icon at bounding box center [152, 416] width 16 height 16
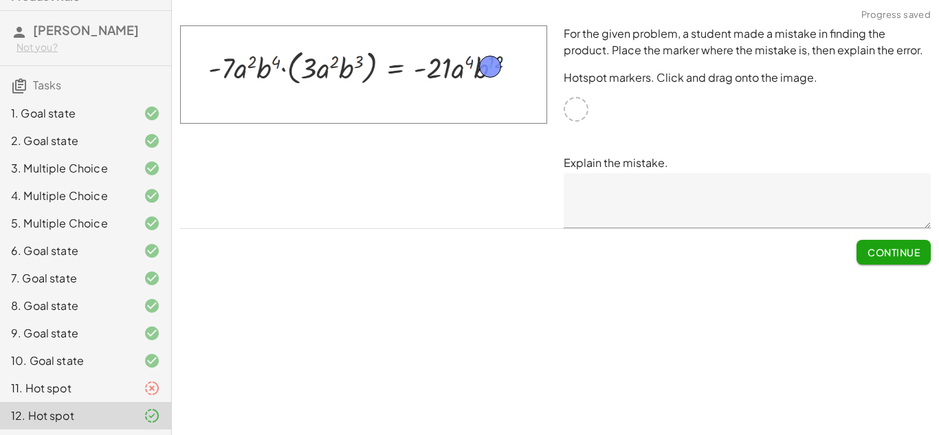
click at [116, 398] on div "11. Hot spot" at bounding box center [85, 388] width 171 height 27
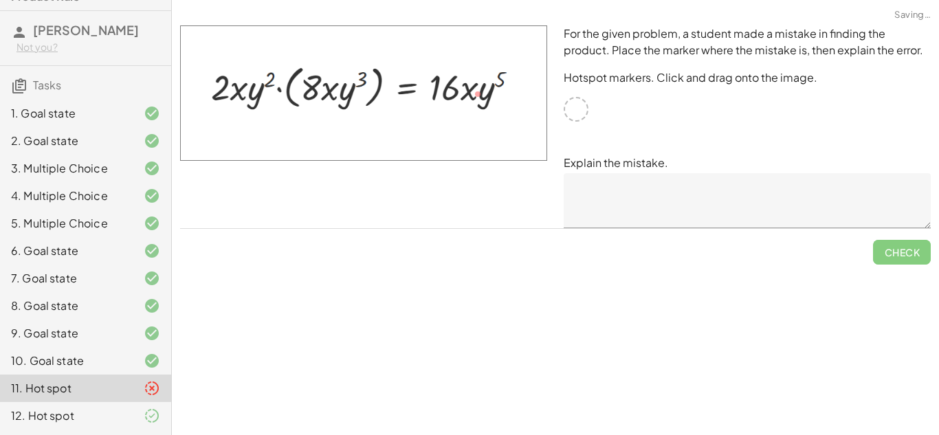
click at [579, 110] on div at bounding box center [576, 109] width 25 height 25
drag, startPoint x: 478, startPoint y: 92, endPoint x: 503, endPoint y: 99, distance: 25.7
click at [503, 99] on img at bounding box center [363, 92] width 367 height 135
click at [474, 92] on img at bounding box center [363, 92] width 367 height 135
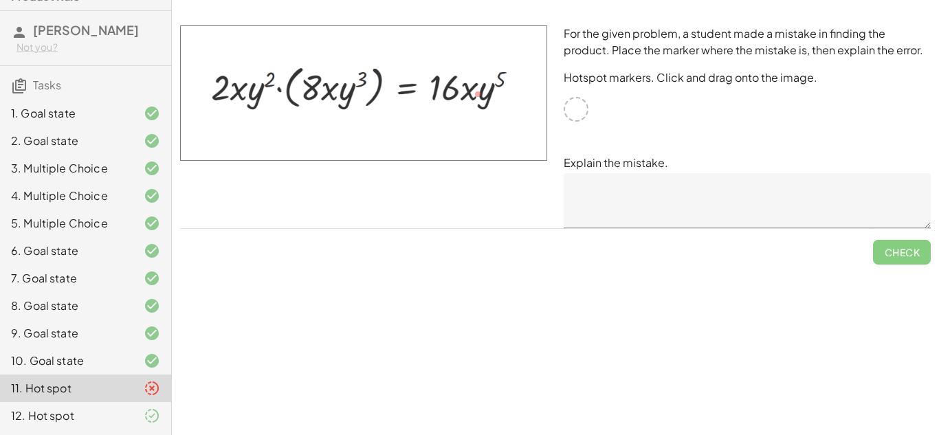
click at [474, 92] on img at bounding box center [363, 92] width 367 height 135
click at [146, 420] on icon at bounding box center [152, 416] width 16 height 16
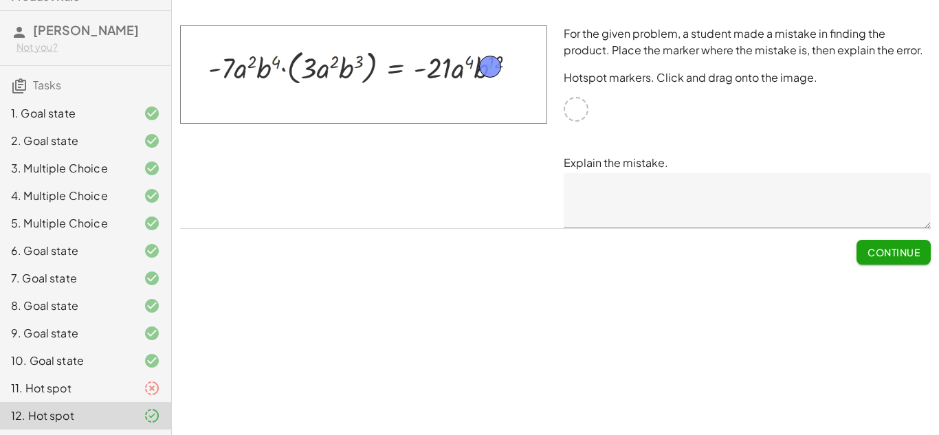
click at [128, 393] on div at bounding box center [141, 388] width 38 height 16
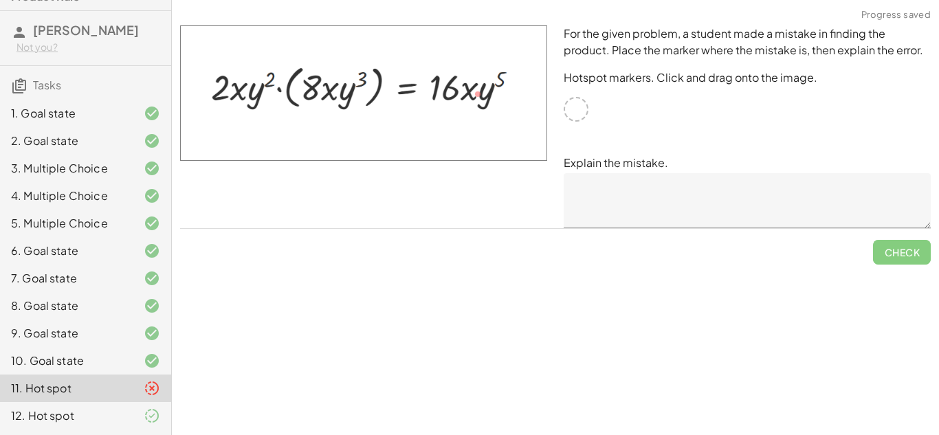
click at [488, 79] on img at bounding box center [363, 92] width 367 height 135
click at [501, 89] on img at bounding box center [363, 92] width 367 height 135
drag, startPoint x: 475, startPoint y: 95, endPoint x: 493, endPoint y: 92, distance: 18.1
click at [493, 92] on img at bounding box center [363, 92] width 367 height 135
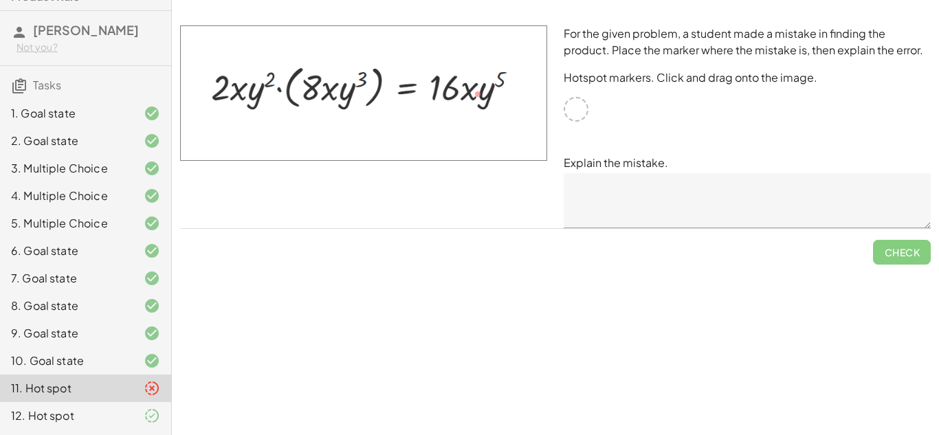
click at [143, 402] on div "12. Hot spot" at bounding box center [85, 415] width 171 height 27
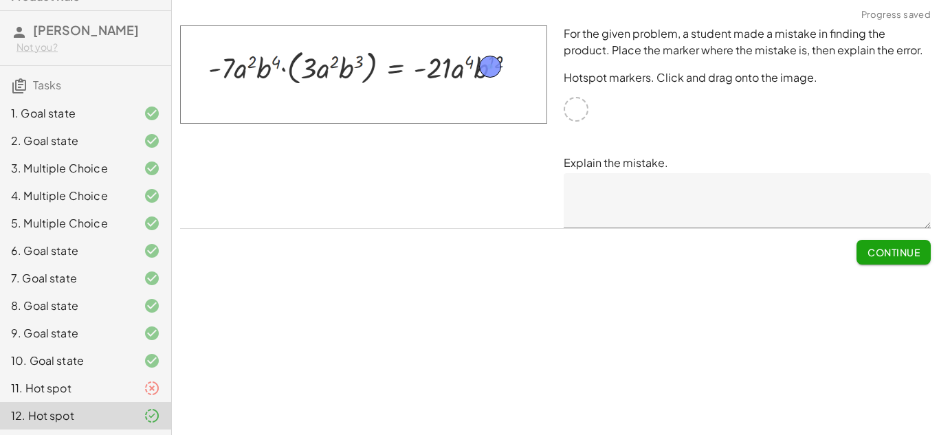
click at [885, 247] on span "Continue" at bounding box center [894, 252] width 52 height 12
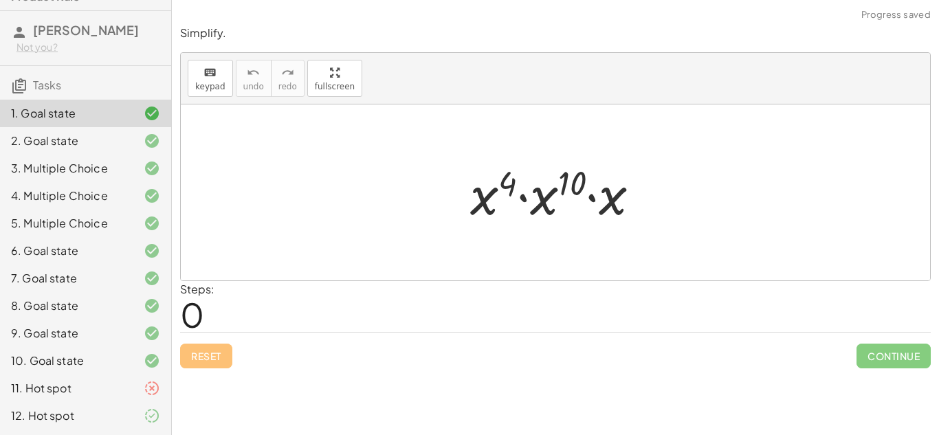
click at [104, 403] on div "12. Hot spot" at bounding box center [85, 415] width 171 height 27
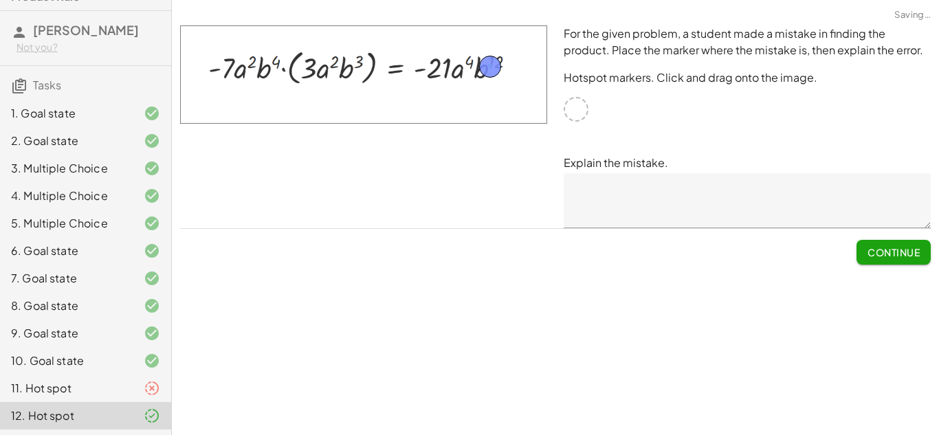
click at [120, 393] on div "11. Hot spot" at bounding box center [66, 388] width 111 height 16
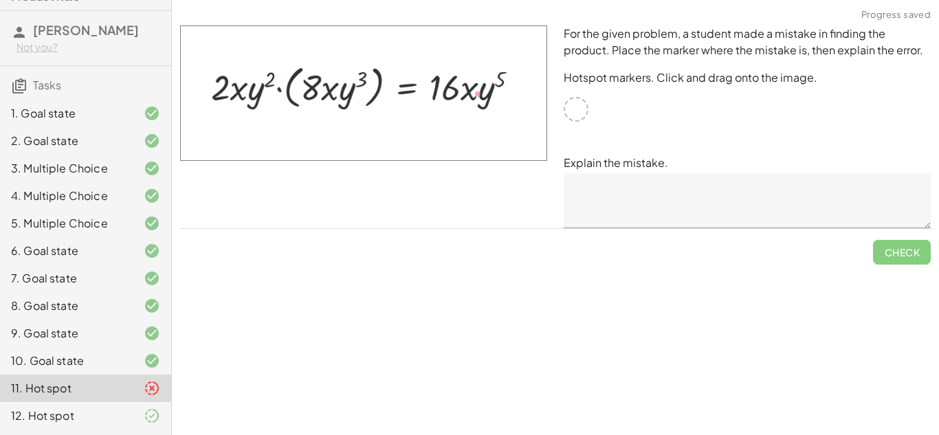
click at [883, 258] on span "Check" at bounding box center [902, 247] width 58 height 36
click at [142, 402] on div "10. Goal state" at bounding box center [85, 415] width 171 height 27
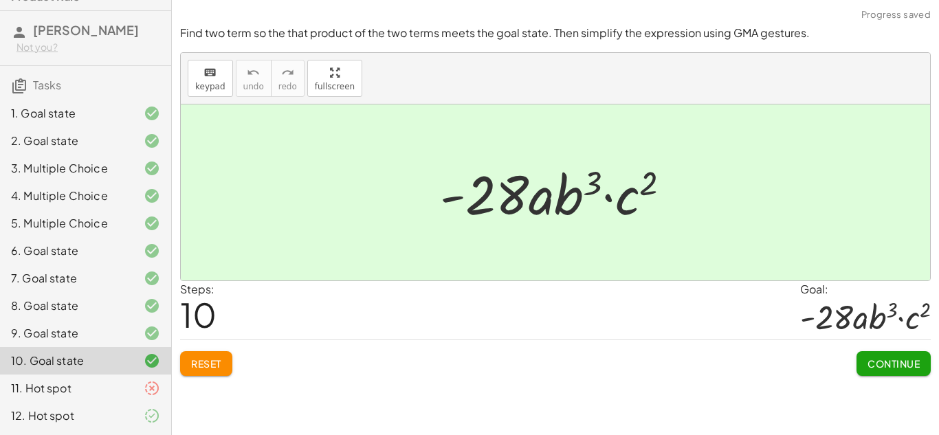
click at [913, 367] on span "Continue" at bounding box center [894, 363] width 52 height 12
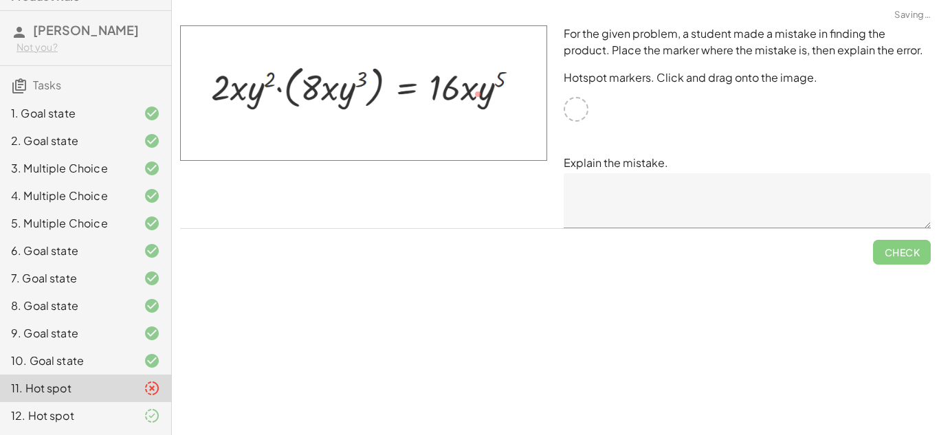
drag, startPoint x: 476, startPoint y: 90, endPoint x: 504, endPoint y: 106, distance: 32.3
click at [504, 106] on img at bounding box center [363, 92] width 367 height 135
